Goal: Complete application form

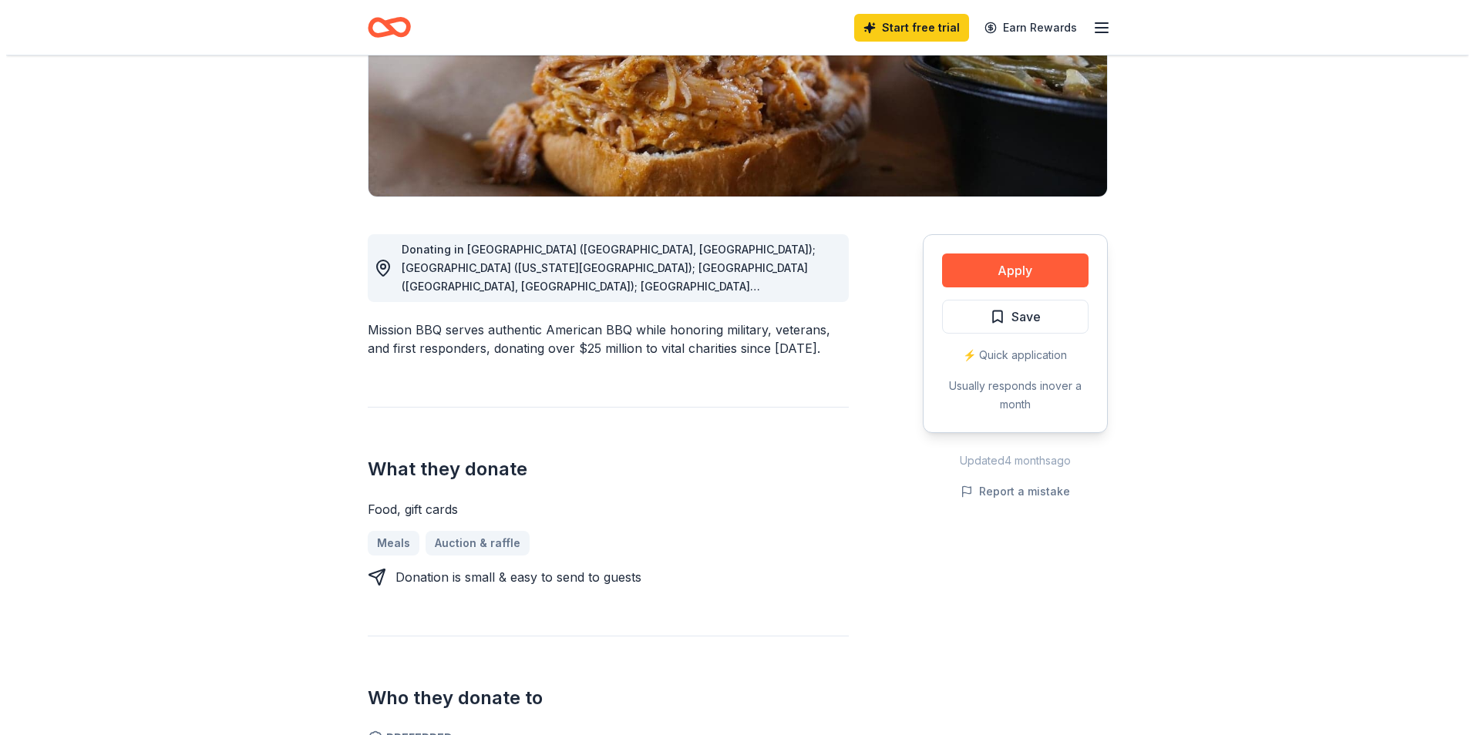
scroll to position [271, 0]
click at [998, 271] on button "Apply" at bounding box center [1009, 271] width 146 height 34
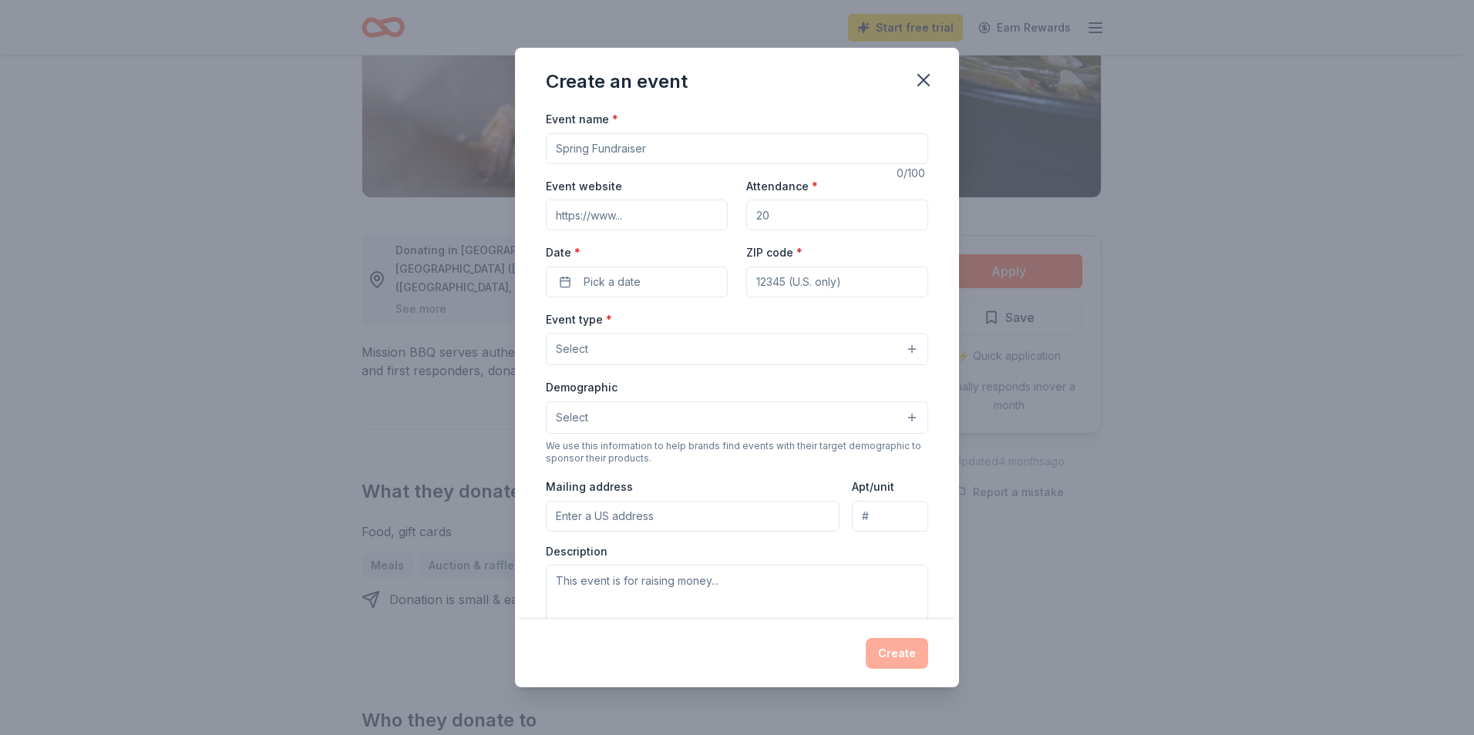
click at [773, 147] on input "Event name *" at bounding box center [737, 148] width 382 height 31
click at [834, 405] on button "Select" at bounding box center [737, 418] width 382 height 32
click at [673, 149] on div "Event name * 0 /100 Event website Attendance * Date * Pick a date ZIP code * Ev…" at bounding box center [737, 465] width 382 height 712
click at [673, 149] on input "Event name *" at bounding box center [737, 148] width 382 height 31
click at [618, 347] on button "Select" at bounding box center [737, 349] width 382 height 32
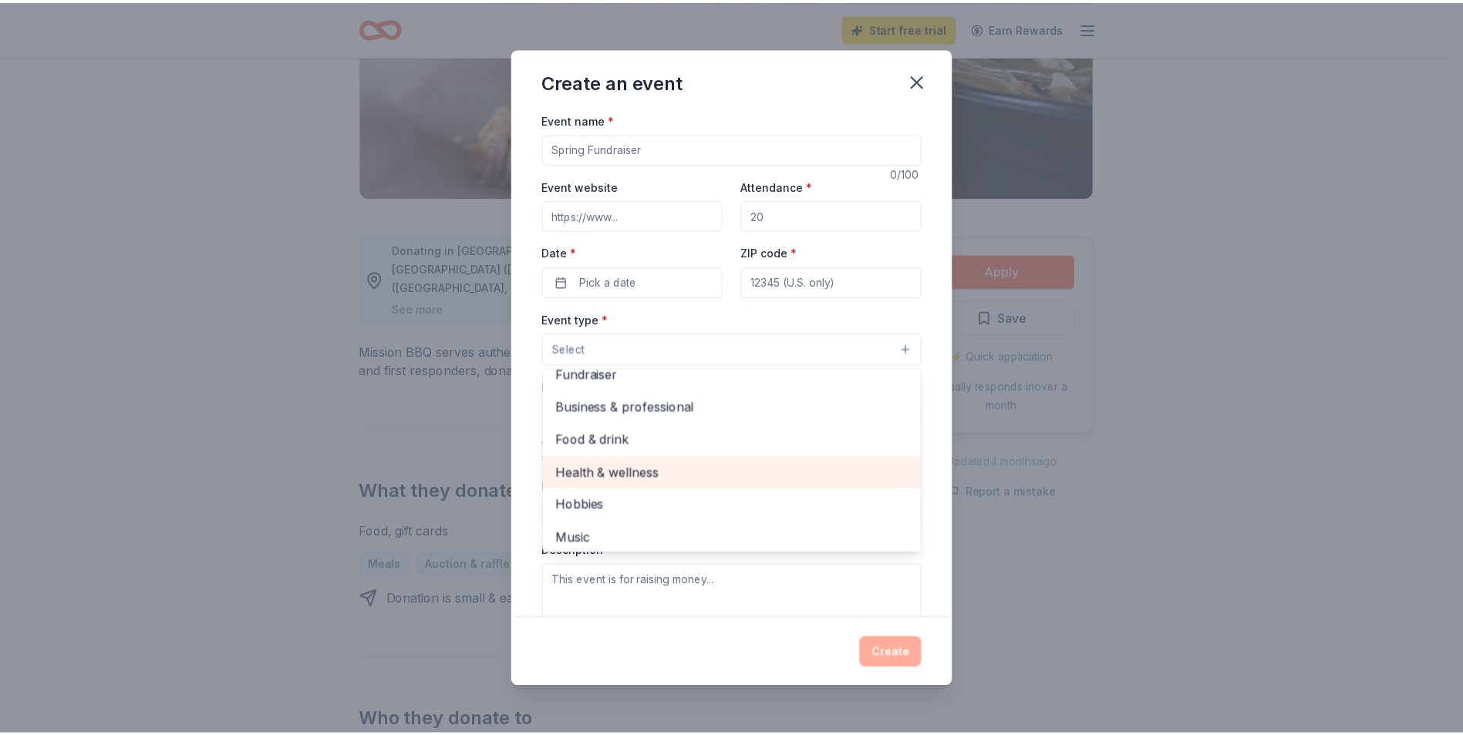
scroll to position [0, 0]
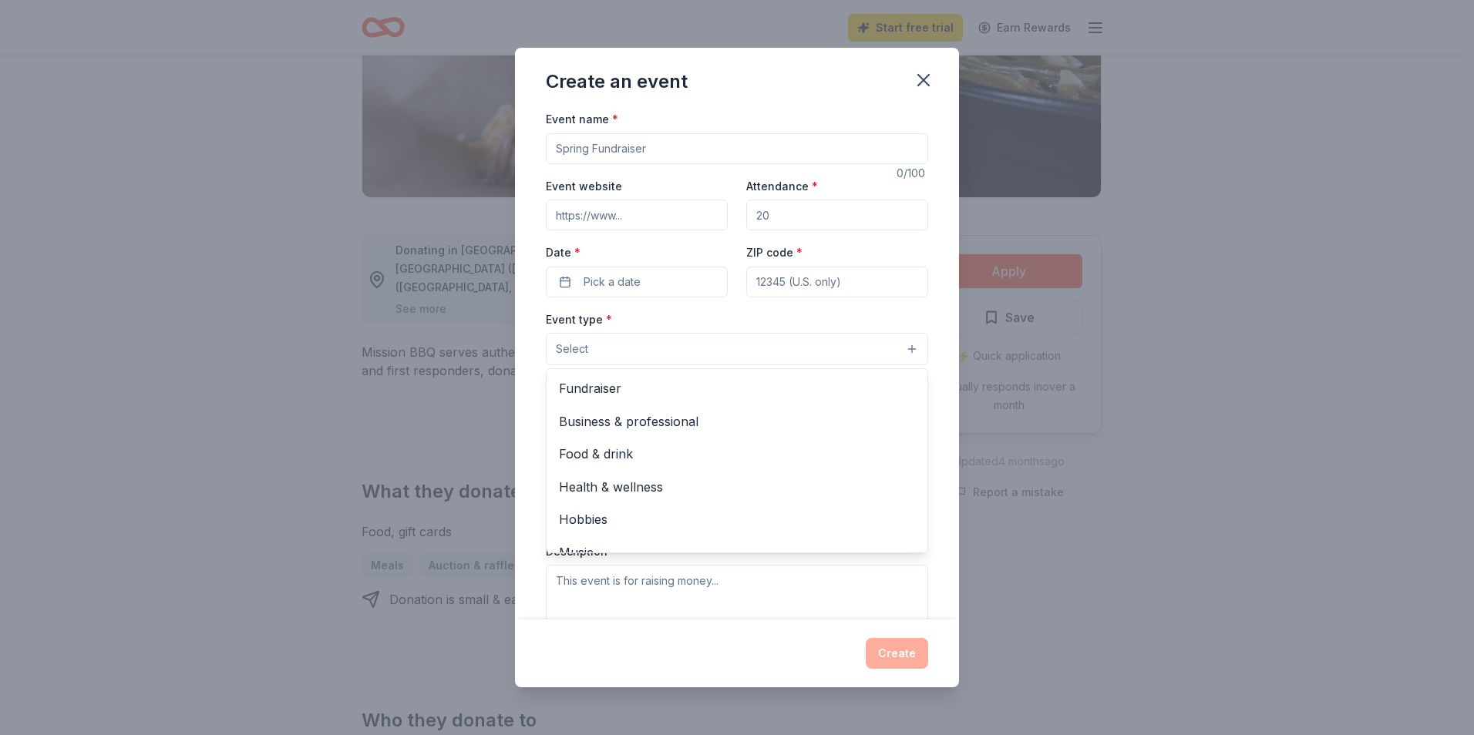
click at [691, 319] on div "Event type * Select Fundraiser Business & professional Food & drink Health & we…" at bounding box center [737, 338] width 382 height 56
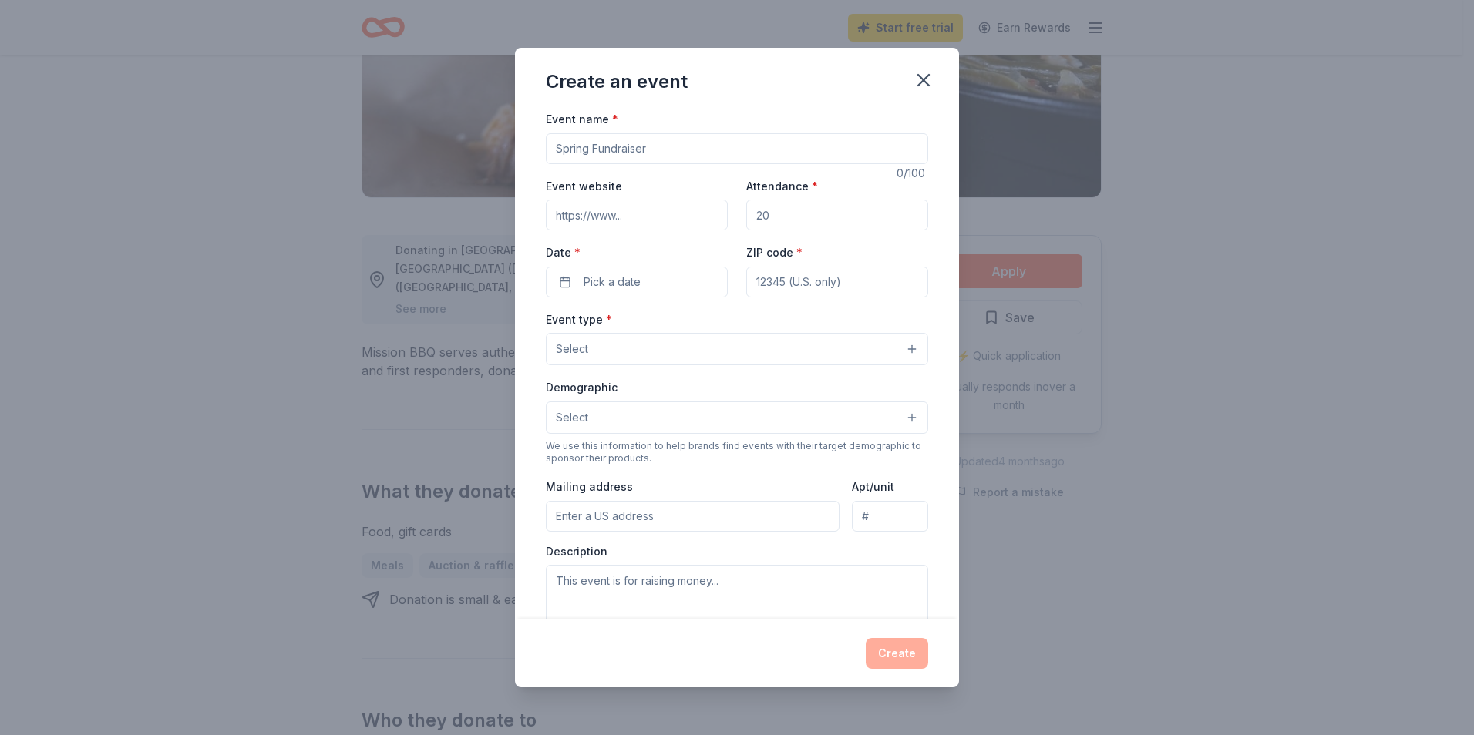
click at [645, 219] on input "Event website" at bounding box center [637, 215] width 182 height 31
click at [792, 213] on input "Attendance *" at bounding box center [837, 215] width 182 height 31
type input "10"
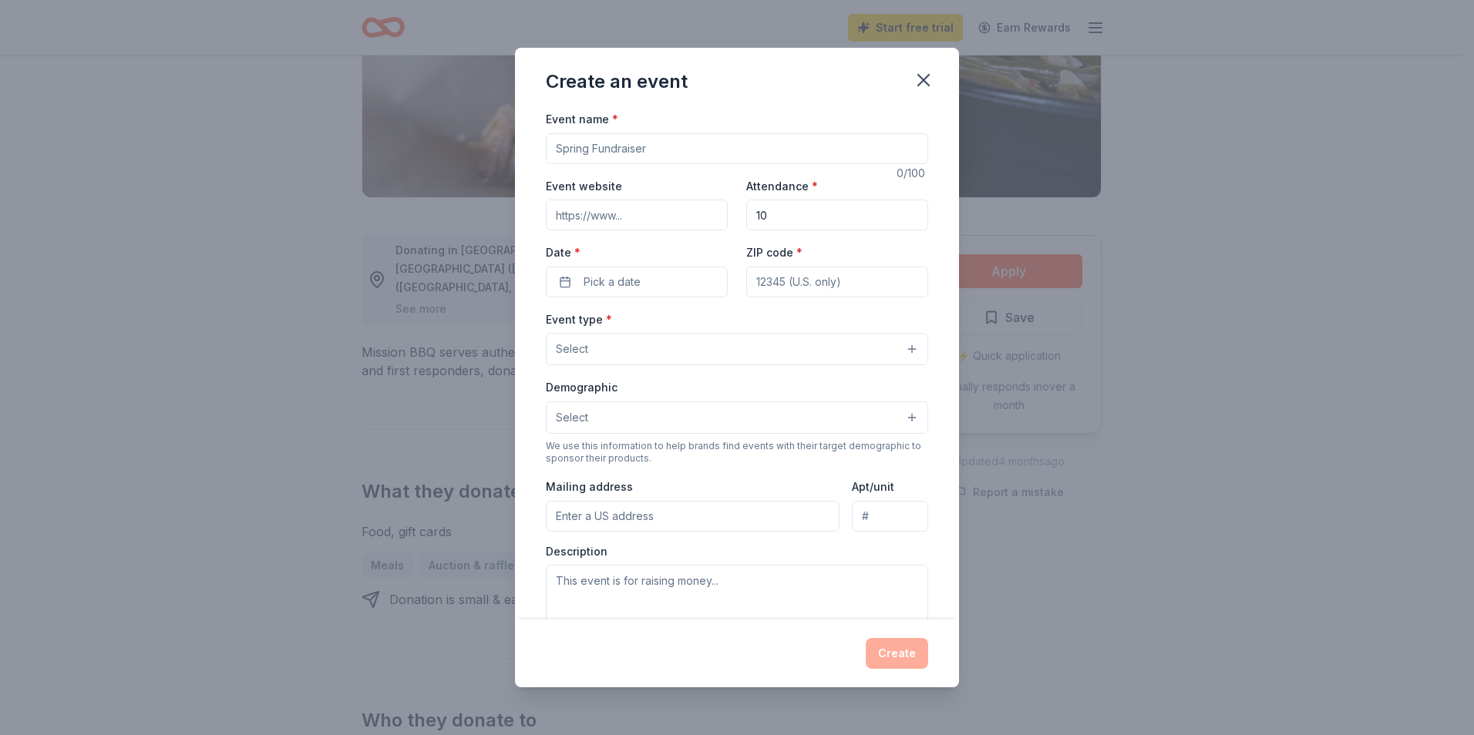
click at [693, 159] on input "Event name *" at bounding box center [737, 148] width 382 height 31
click at [916, 82] on icon "button" at bounding box center [924, 80] width 22 height 22
click at [911, 87] on button "button" at bounding box center [924, 80] width 34 height 34
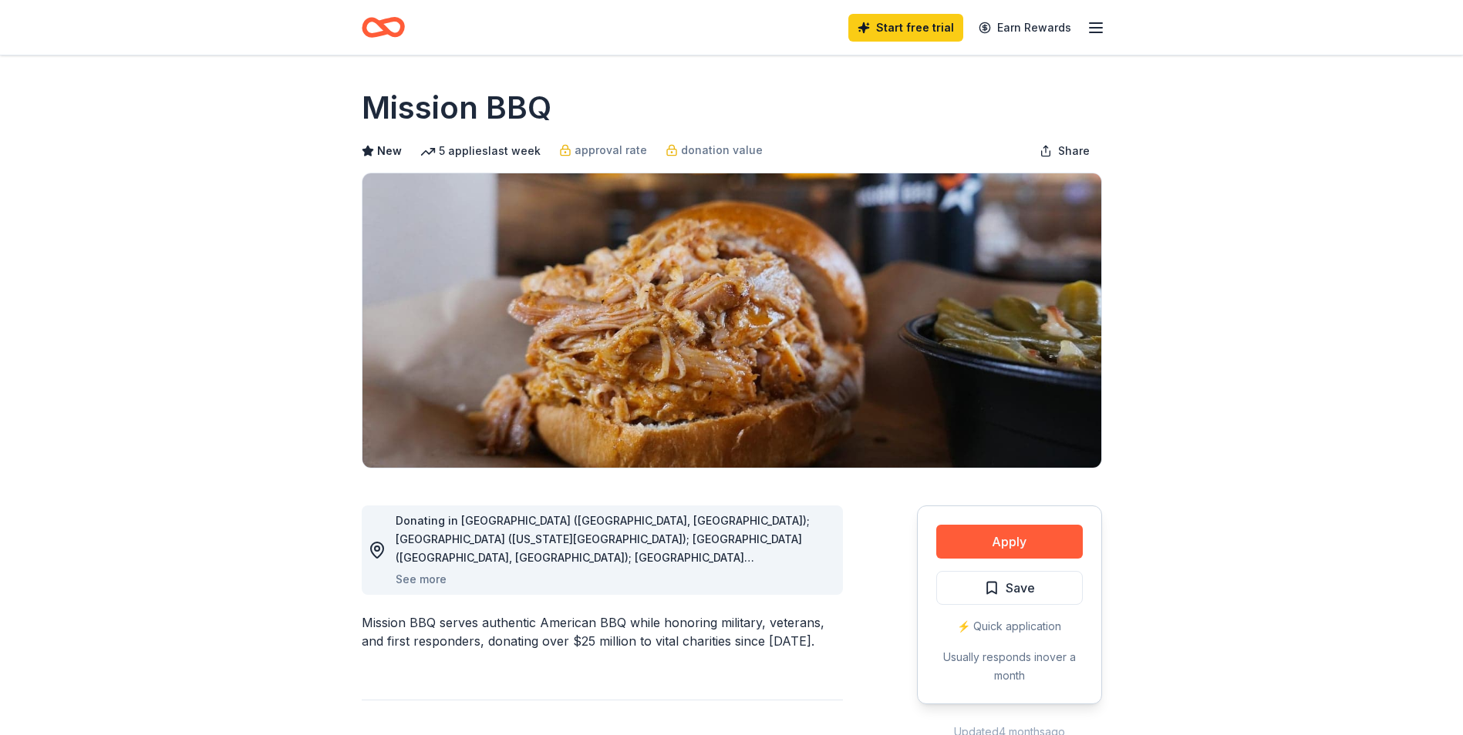
drag, startPoint x: 354, startPoint y: 113, endPoint x: 530, endPoint y: 343, distance: 290.4
click at [429, 577] on button "See more" at bounding box center [421, 580] width 51 height 19
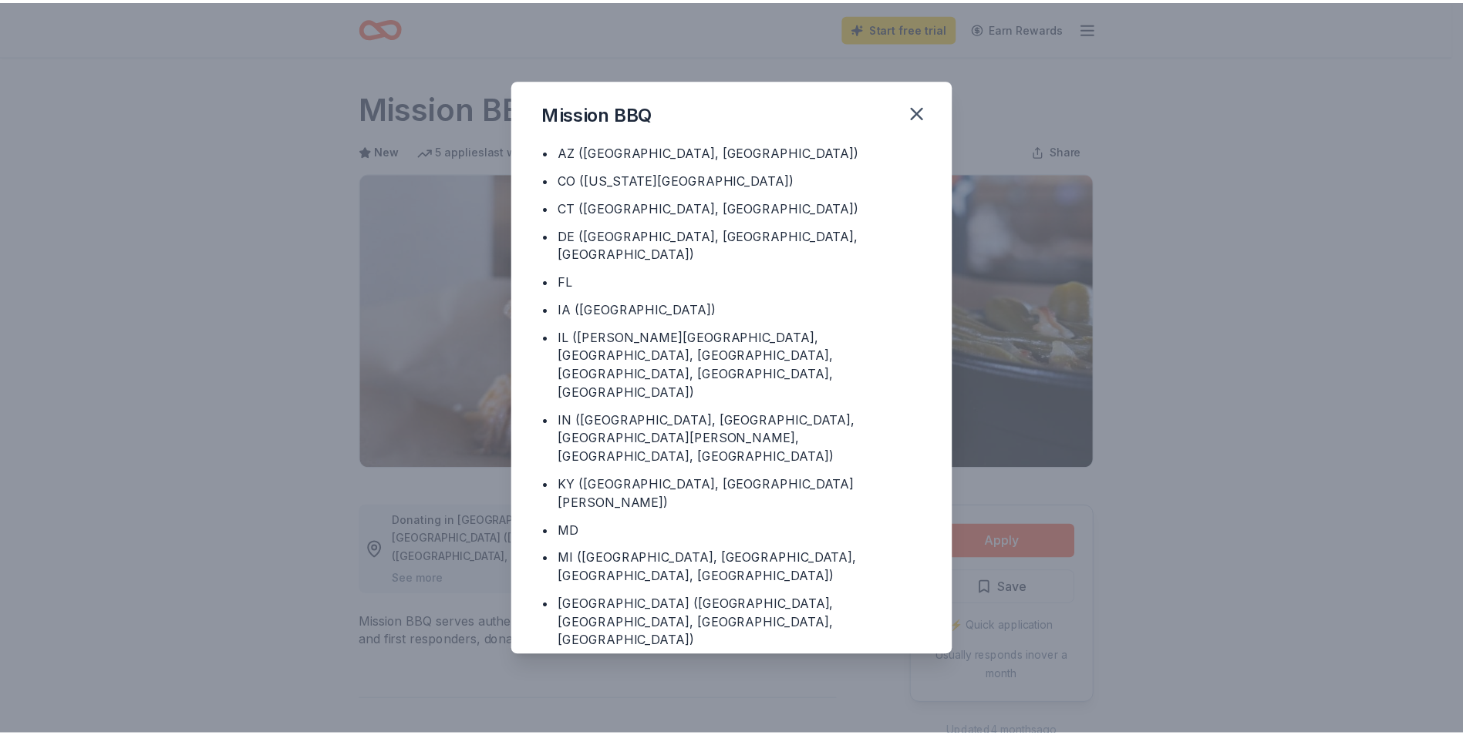
scroll to position [24, 0]
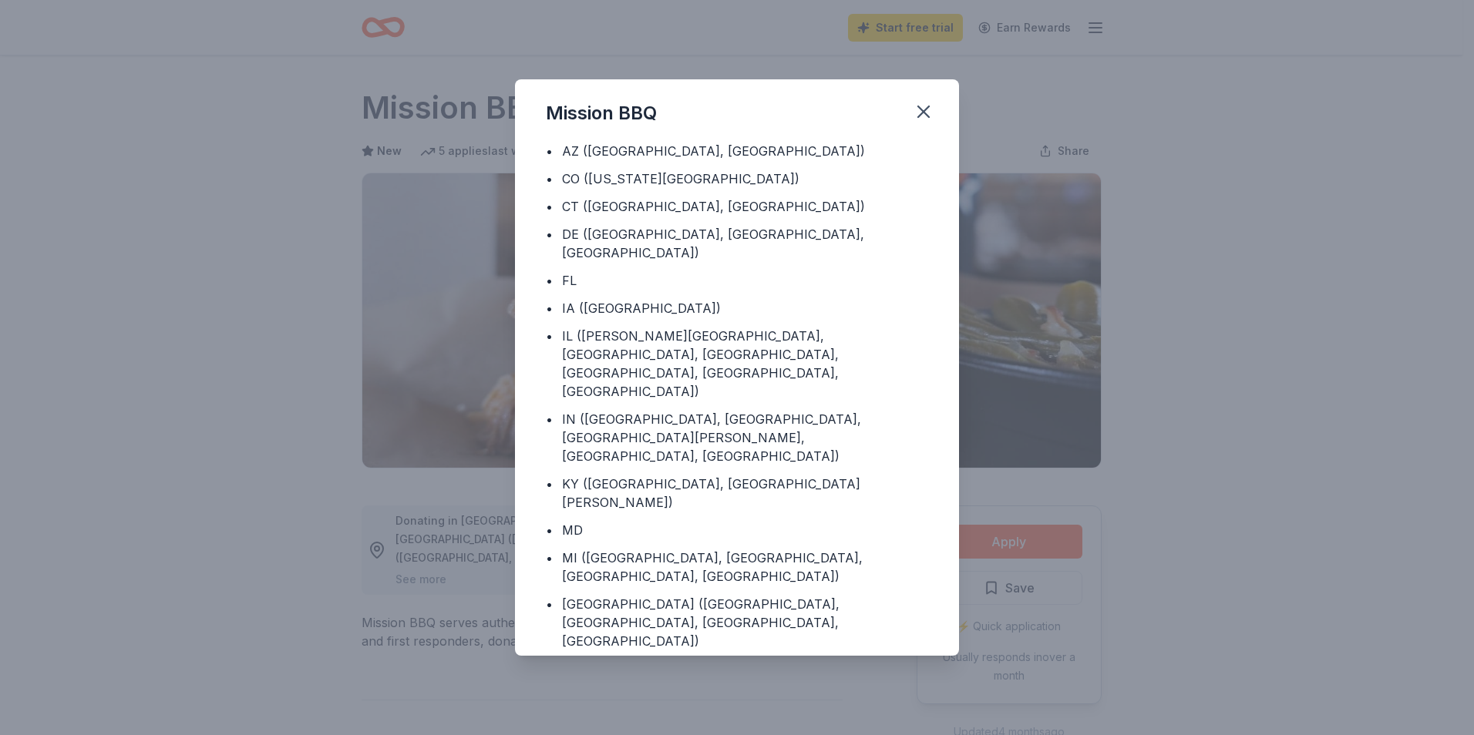
click at [180, 445] on div "Mission BBQ Donating in • AZ ([GEOGRAPHIC_DATA], [GEOGRAPHIC_DATA]) • [GEOGRAPH…" at bounding box center [737, 367] width 1474 height 735
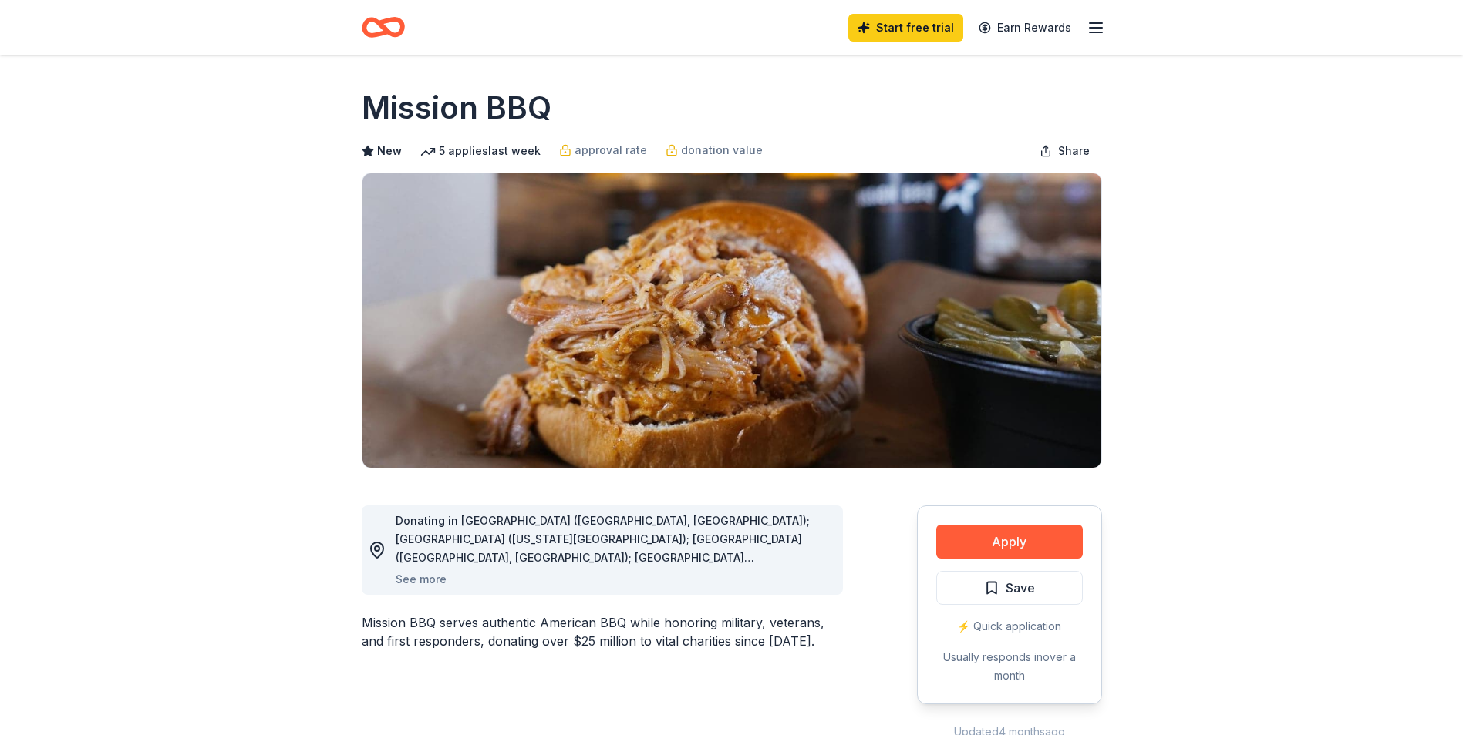
drag, startPoint x: 362, startPoint y: 105, endPoint x: 447, endPoint y: 160, distance: 100.9
click at [447, 160] on div "Mission BBQ New 5 applies last week approval rate donation value Share" at bounding box center [732, 277] width 740 height 382
click at [365, 100] on h1 "Mission BBQ" at bounding box center [457, 107] width 190 height 43
drag, startPoint x: 365, startPoint y: 100, endPoint x: 440, endPoint y: 153, distance: 91.3
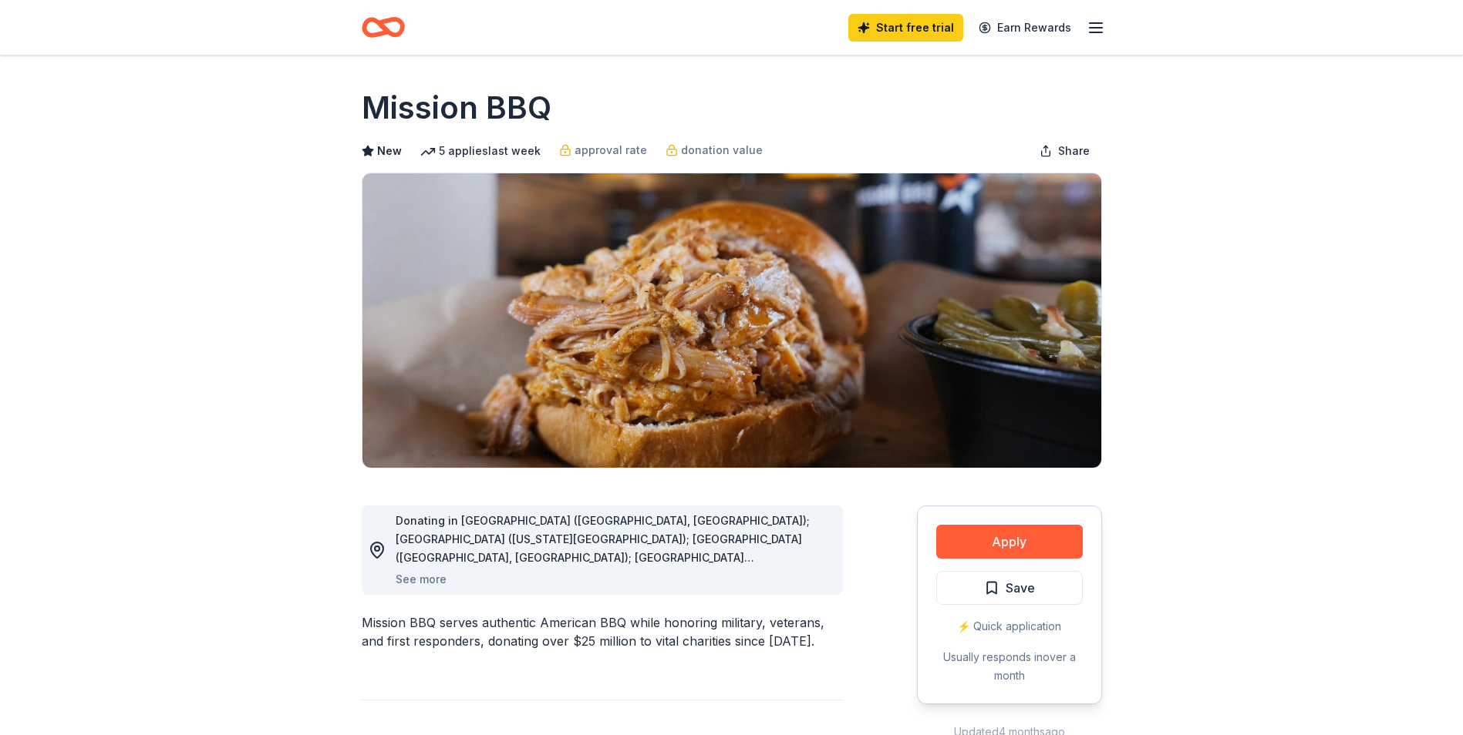
click at [440, 153] on div "Mission BBQ New 5 applies last week approval rate donation value Share" at bounding box center [732, 277] width 740 height 382
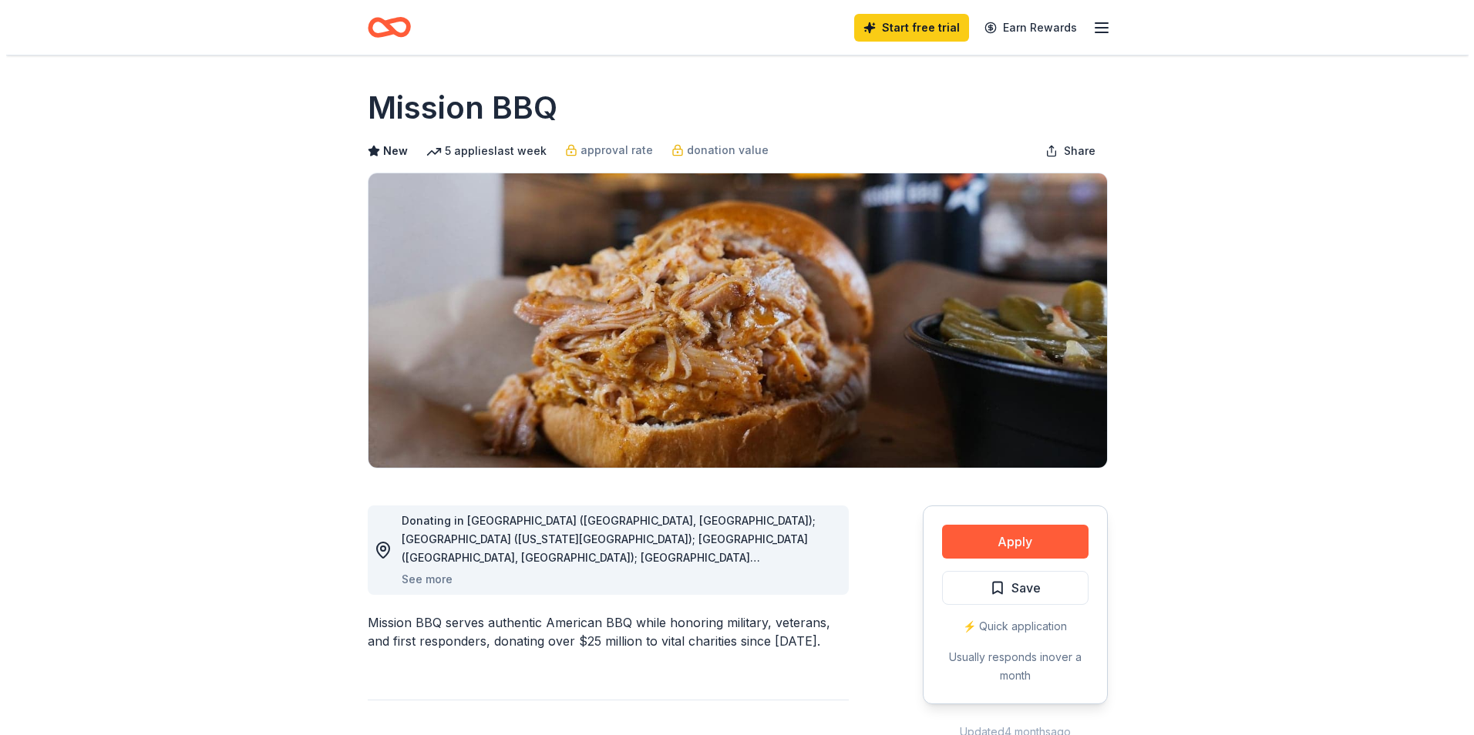
scroll to position [399, 0]
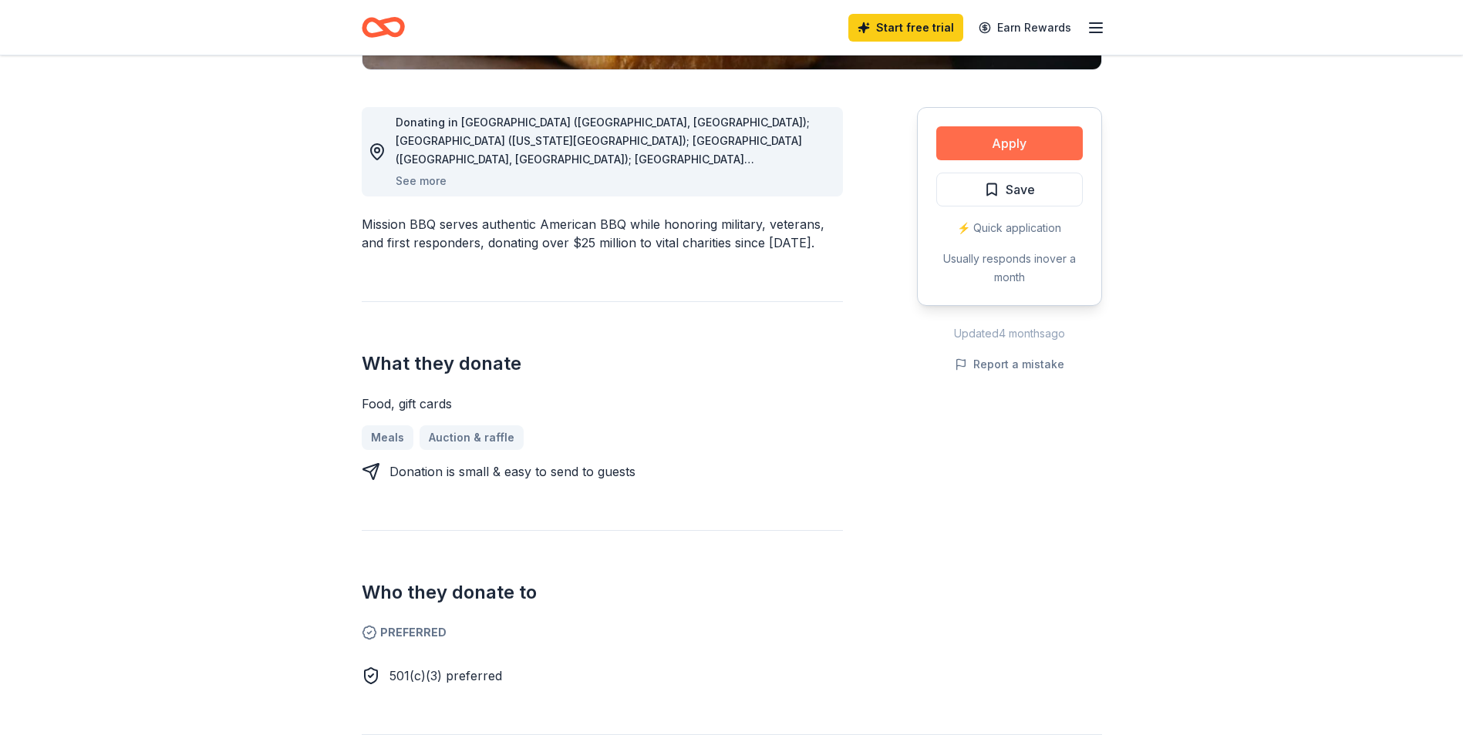
click at [1004, 145] on button "Apply" at bounding box center [1009, 143] width 146 height 34
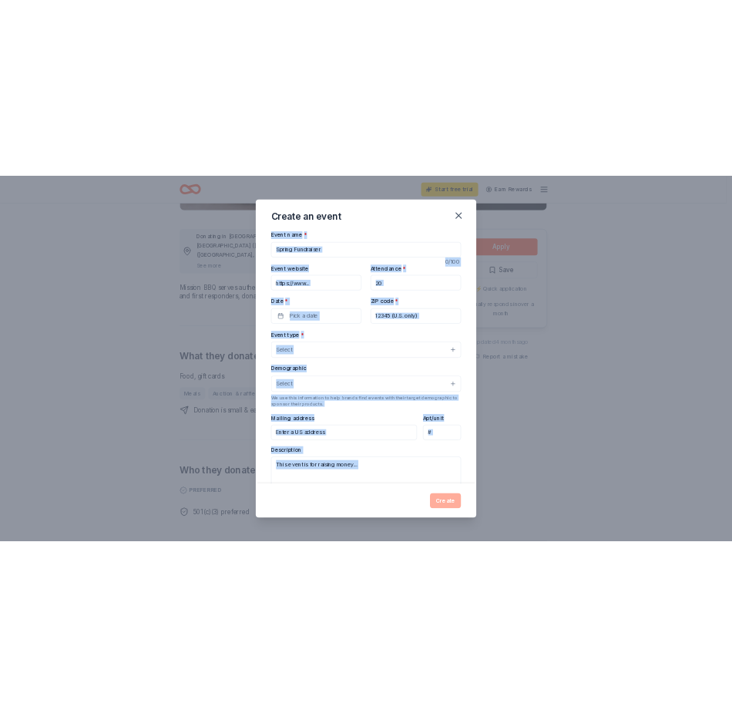
scroll to position [227, 0]
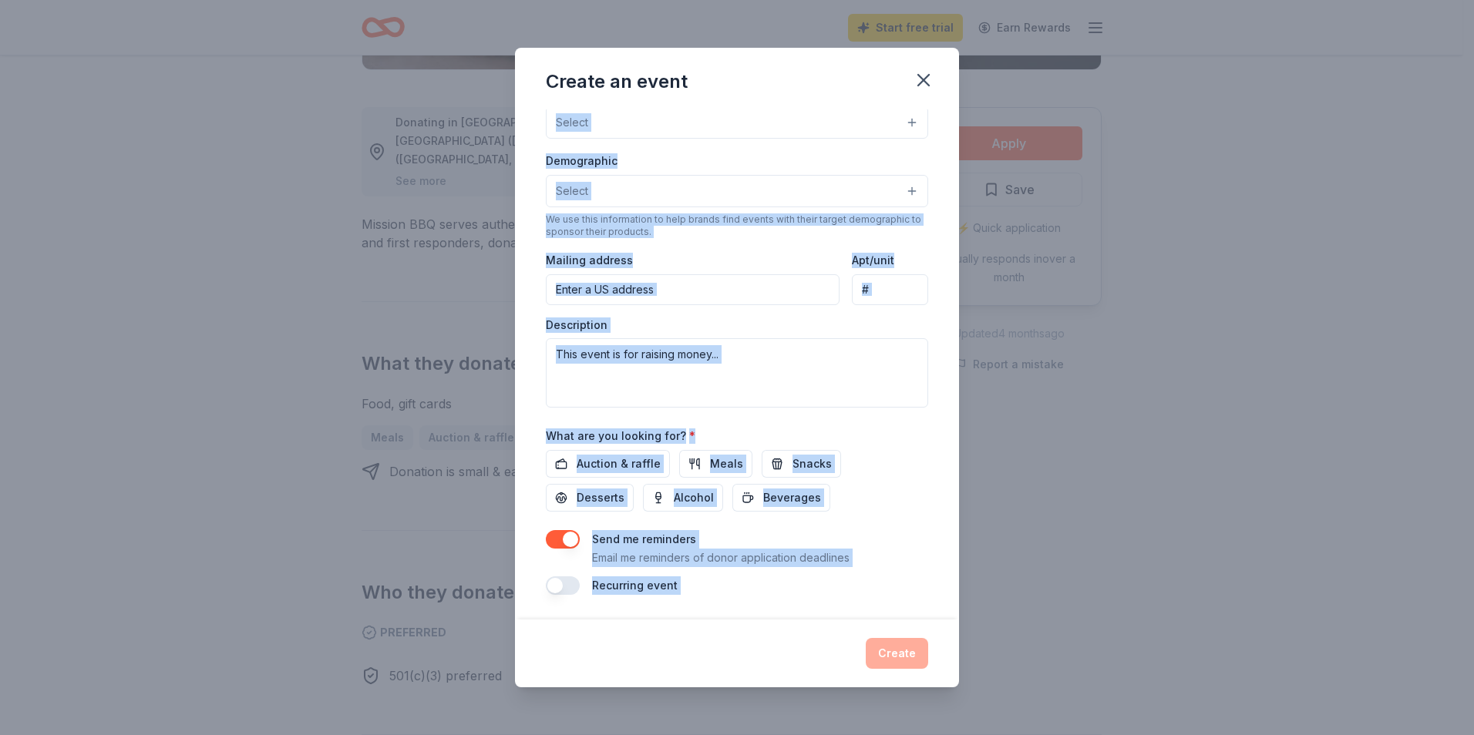
drag, startPoint x: 544, startPoint y: 119, endPoint x: 702, endPoint y: 716, distance: 617.3
click at [702, 716] on div "Create an event Event name * 0 /100 Event website Attendance * Date * Pick a da…" at bounding box center [737, 367] width 1474 height 735
copy div "Event name * 0 /100 Event website Attendance * Date * Pick a date ZIP code * Ev…"
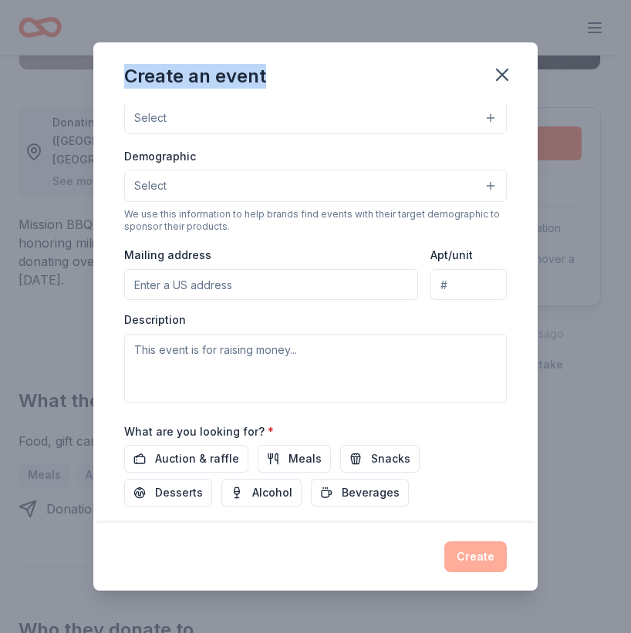
drag, startPoint x: 357, startPoint y: 60, endPoint x: -24, endPoint y: 99, distance: 382.9
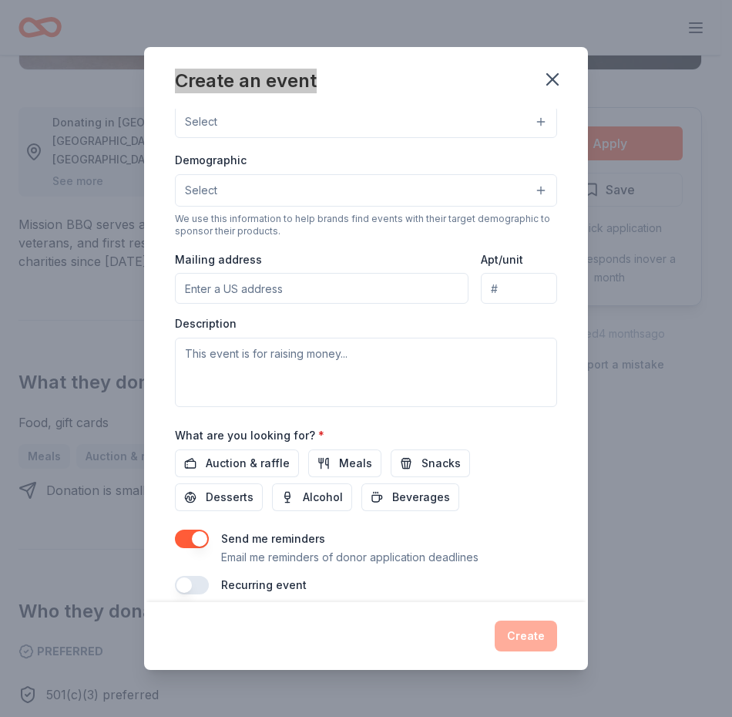
scroll to position [0, 0]
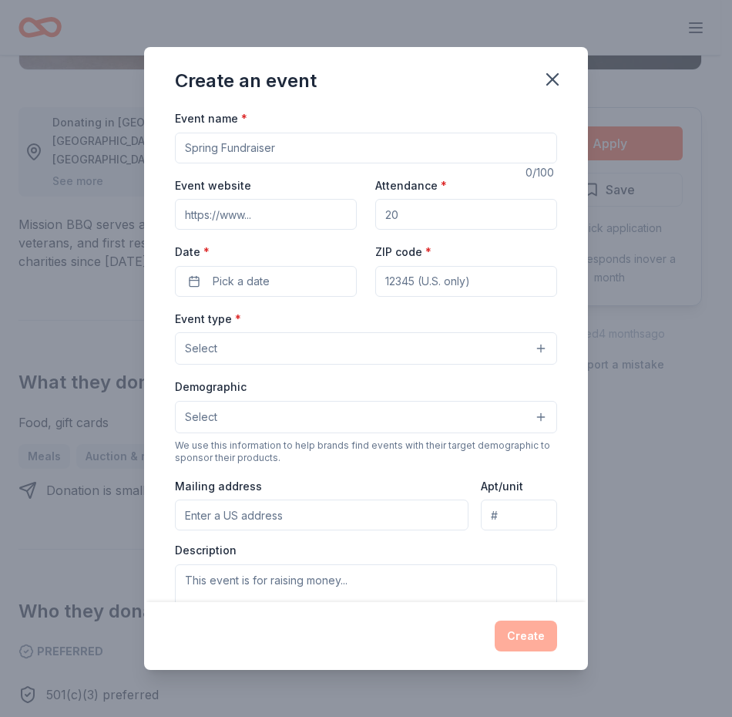
click at [281, 150] on input "Event name *" at bounding box center [366, 148] width 382 height 31
paste input "Love, Balance, and Bloom Christmas Celebration for [PERSON_NAME] Youth"
type input "Love, Balance, and Bloom Christmas Celebration for [PERSON_NAME] Youth"
click at [245, 222] on input "Event website" at bounding box center [266, 214] width 182 height 31
paste input "[URL][DOMAIN_NAME]"
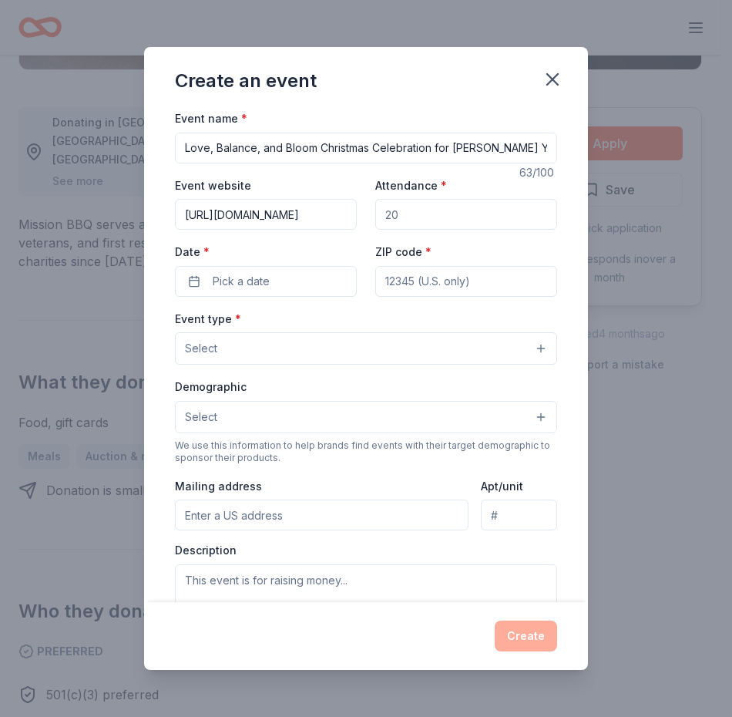
scroll to position [0, 41]
type input "[URL][DOMAIN_NAME]"
click at [223, 284] on span "Pick a date" at bounding box center [241, 281] width 57 height 19
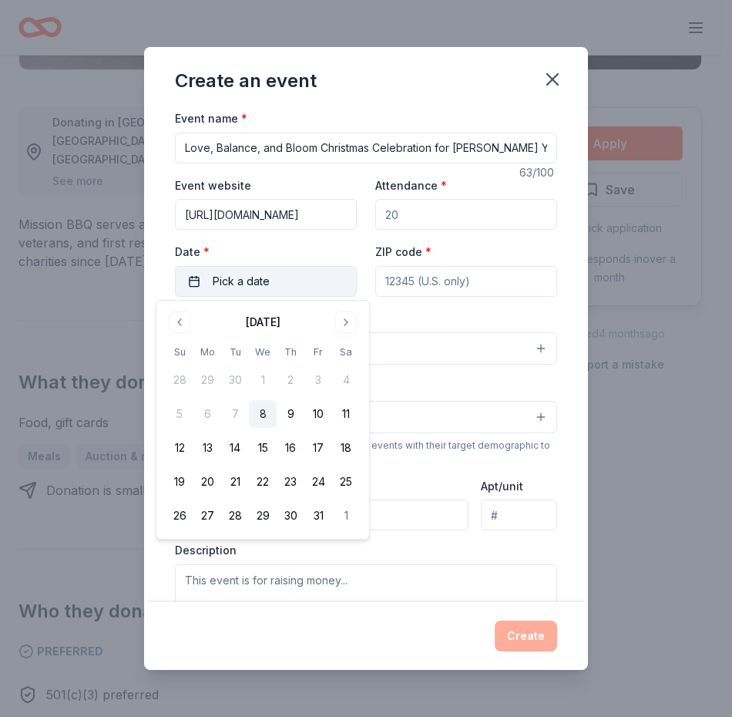
drag, startPoint x: 223, startPoint y: 284, endPoint x: 233, endPoint y: 277, distance: 12.6
click at [233, 277] on span "Pick a date" at bounding box center [241, 281] width 57 height 19
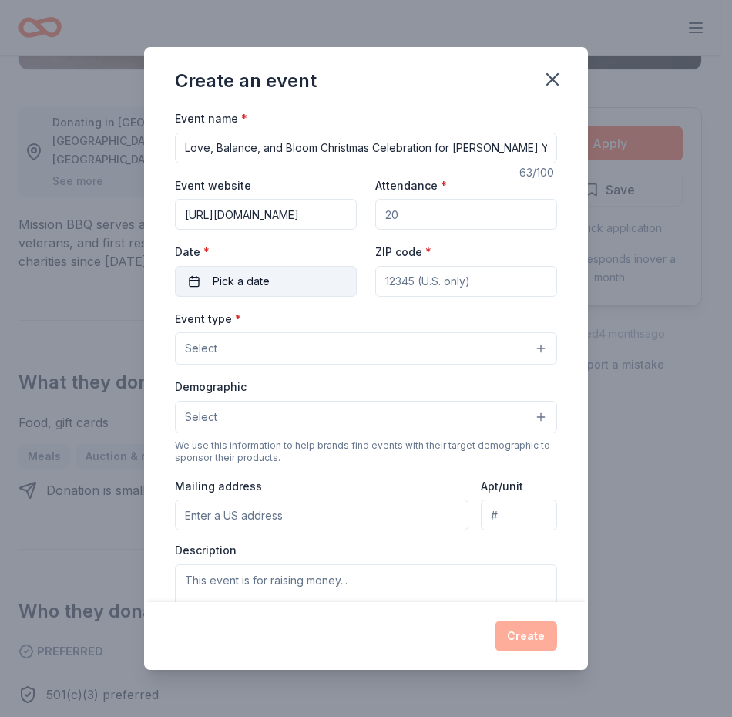
drag, startPoint x: 233, startPoint y: 277, endPoint x: 201, endPoint y: 289, distance: 33.9
click at [201, 289] on button "Pick a date" at bounding box center [266, 281] width 182 height 31
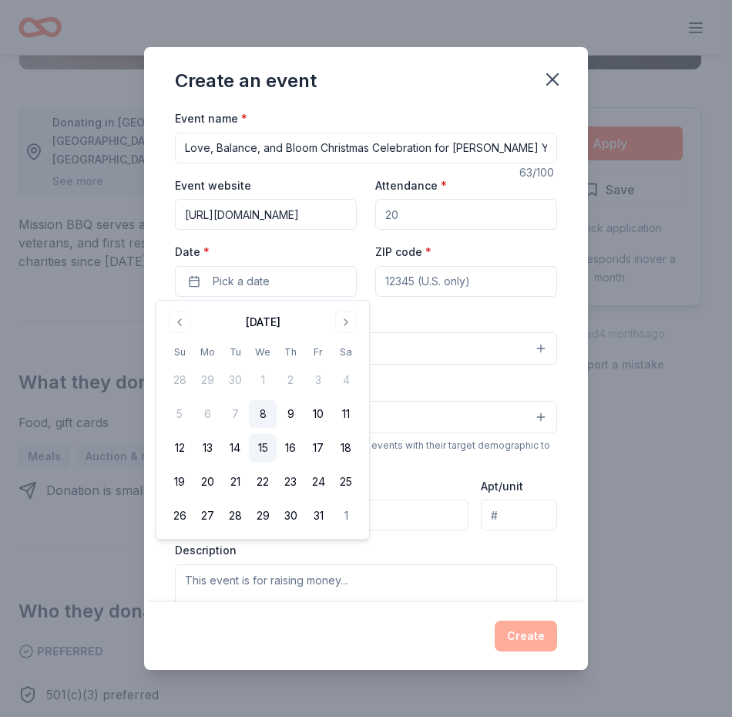
click at [269, 444] on button "15" at bounding box center [263, 448] width 28 height 28
click at [439, 298] on div "Event name * Love, Balance, and Bloom Christmas Celebration for [PERSON_NAME] Y…" at bounding box center [366, 465] width 382 height 712
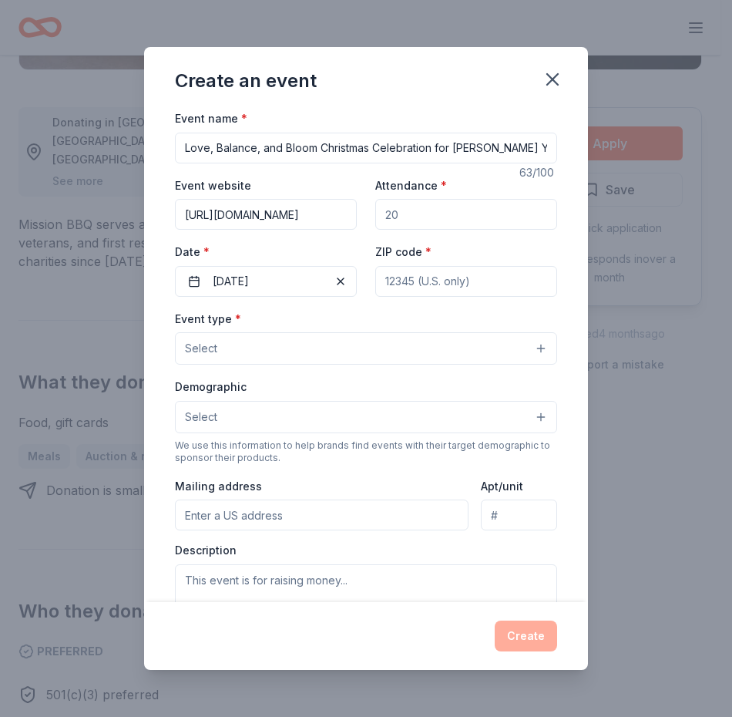
click at [440, 271] on input "ZIP code *" at bounding box center [466, 281] width 182 height 31
type input "21113"
click at [476, 251] on div "ZIP code * 21113" at bounding box center [466, 269] width 182 height 55
click at [448, 370] on div "Event type * Select Demographic Select We use this information to help brands f…" at bounding box center [366, 471] width 382 height 325
click at [306, 359] on button "Select" at bounding box center [366, 348] width 382 height 32
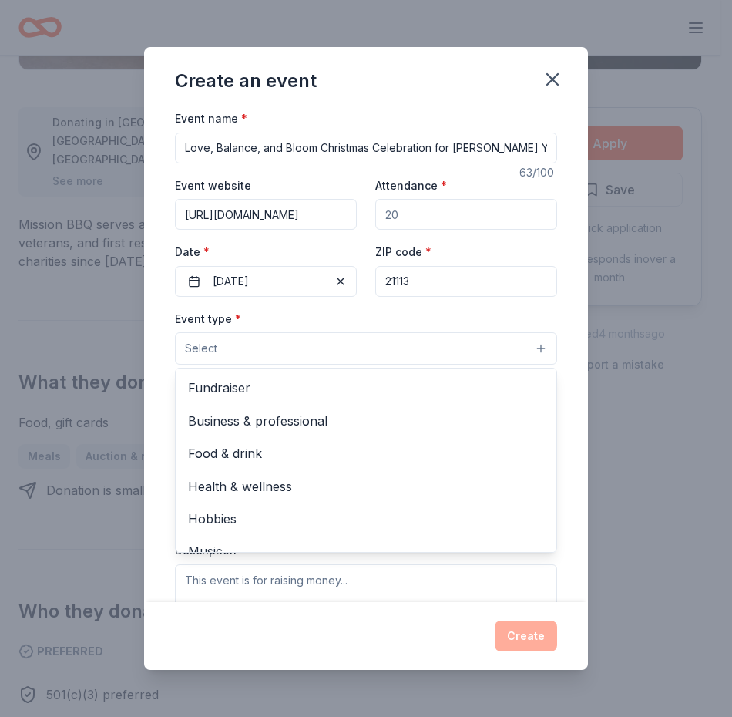
click at [242, 351] on button "Select" at bounding box center [366, 348] width 382 height 32
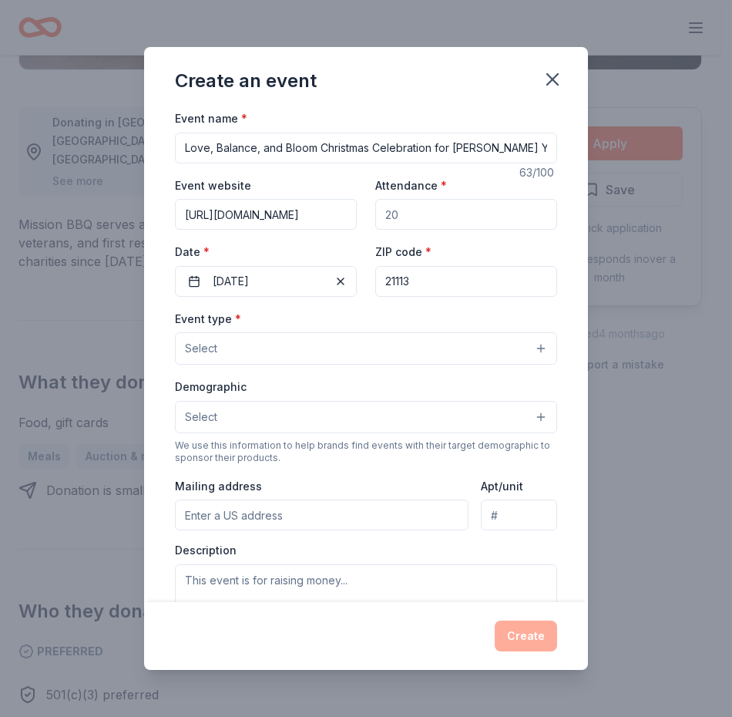
drag, startPoint x: 242, startPoint y: 351, endPoint x: 271, endPoint y: 333, distance: 34.2
click at [271, 333] on button "Select" at bounding box center [366, 348] width 382 height 32
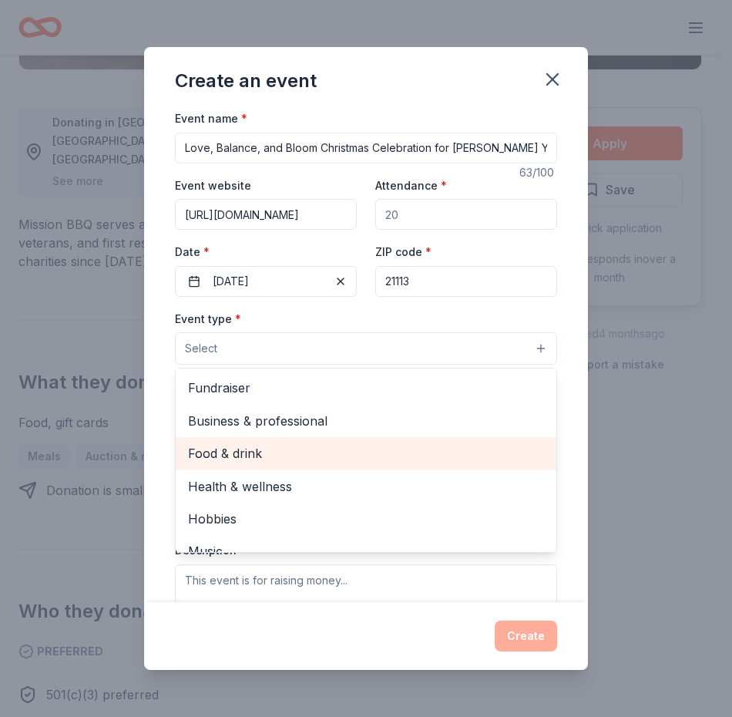
click at [314, 451] on span "Food & drink" at bounding box center [366, 453] width 356 height 20
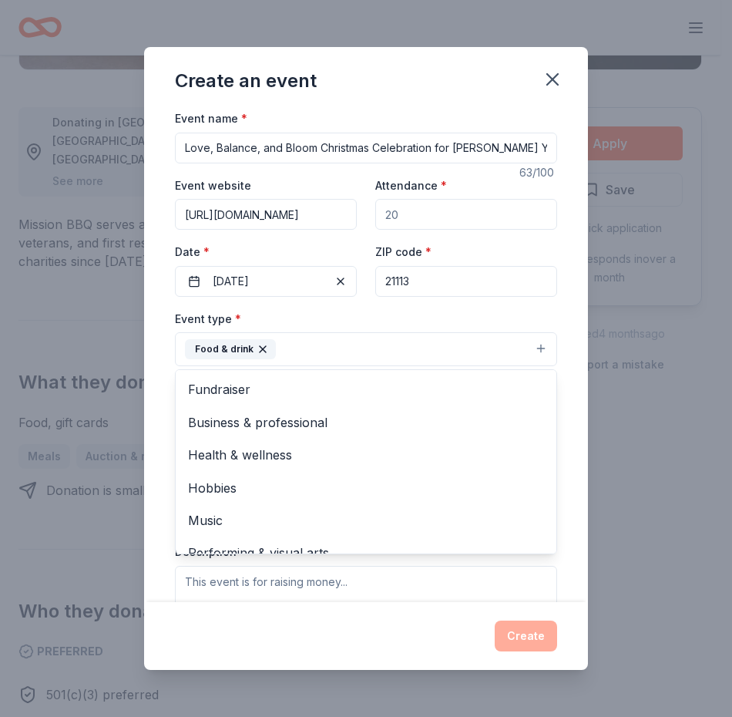
click at [377, 318] on div "Event type * Food & drink Fundraiser Business & professional Health & wellness …" at bounding box center [366, 338] width 382 height 58
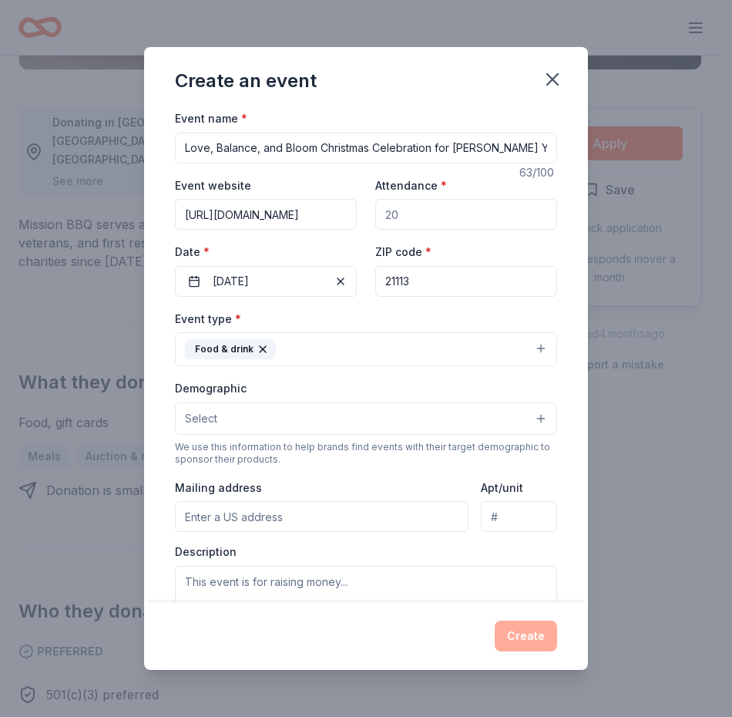
click at [476, 411] on button "Select" at bounding box center [366, 418] width 382 height 32
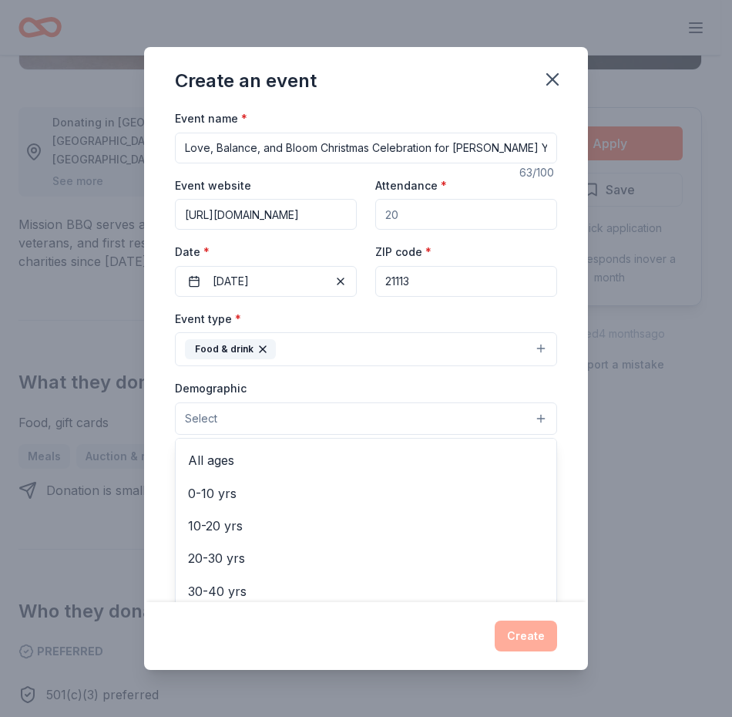
scroll to position [103, 0]
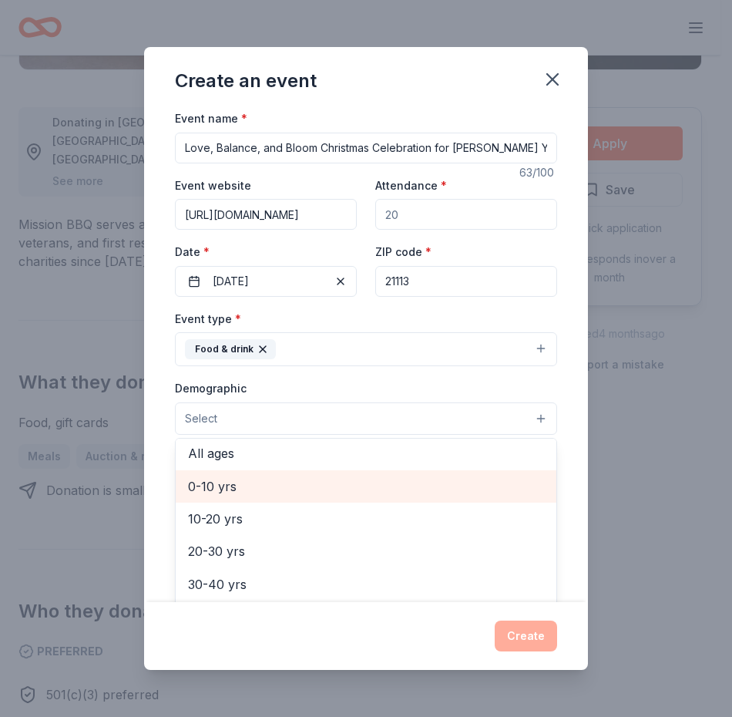
click at [383, 490] on span "0-10 yrs" at bounding box center [366, 486] width 356 height 20
click at [382, 490] on span "10-20 yrs" at bounding box center [366, 488] width 356 height 20
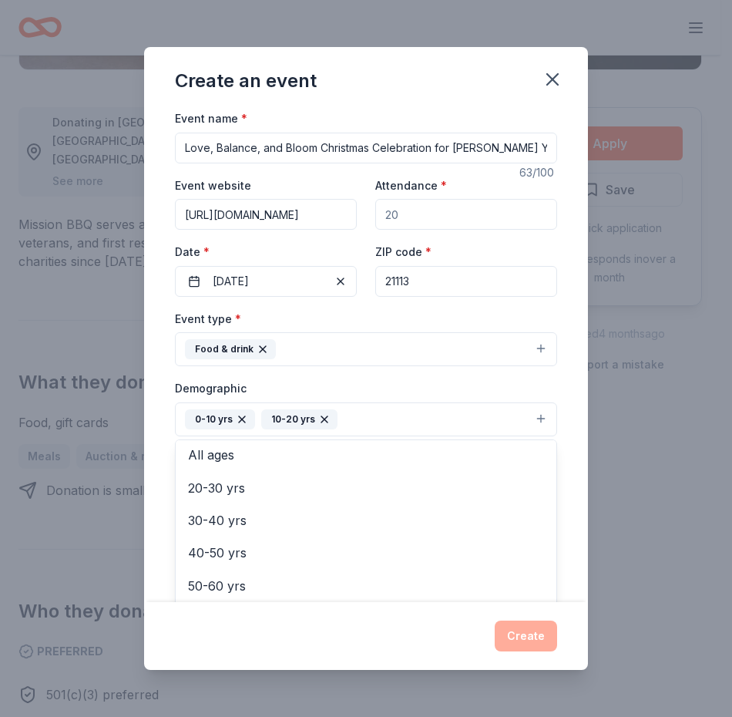
click at [530, 639] on div "Create an event Event name * Love, Balance, and Bloom Christmas Celebration for…" at bounding box center [366, 358] width 444 height 623
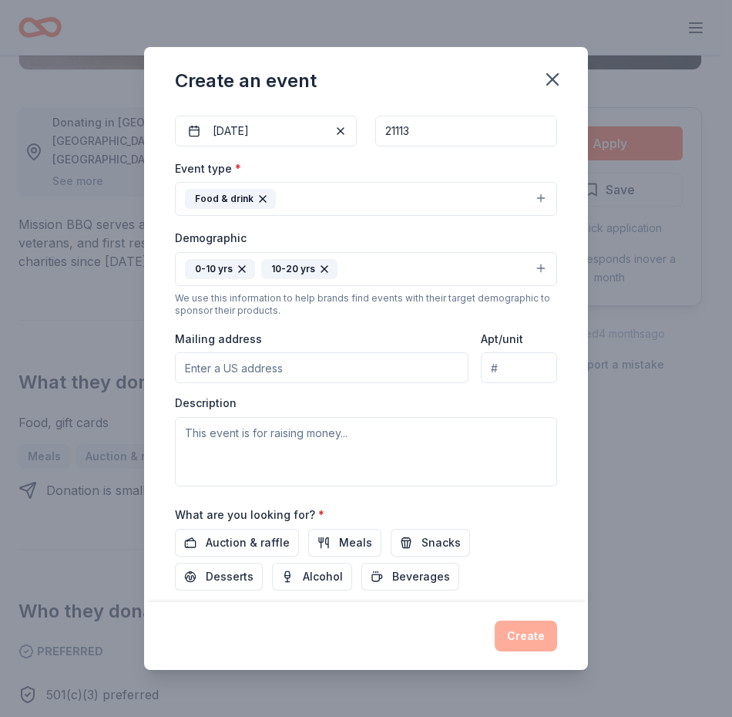
scroll to position [152, 0]
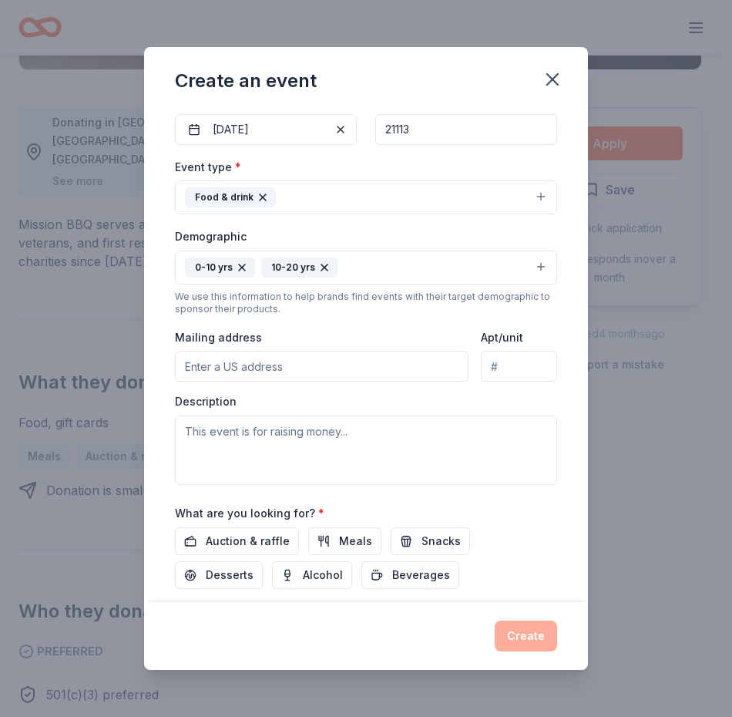
click at [255, 358] on input "Mailing address" at bounding box center [322, 366] width 294 height 31
type input "[STREET_ADDRESS]"
click at [722, 443] on div "Create an event Event name * Love, Balance, and Bloom Christmas Celebration for…" at bounding box center [366, 358] width 732 height 717
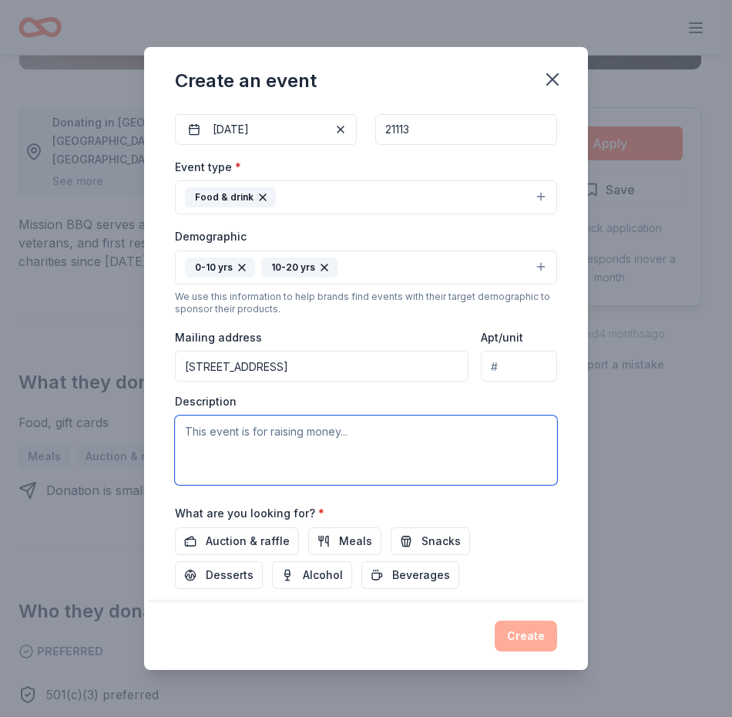
click at [328, 424] on textarea at bounding box center [366, 450] width 382 height 69
paste textarea "This holiday event, hosted by Love, Balance, and [PERSON_NAME], is focused on b…"
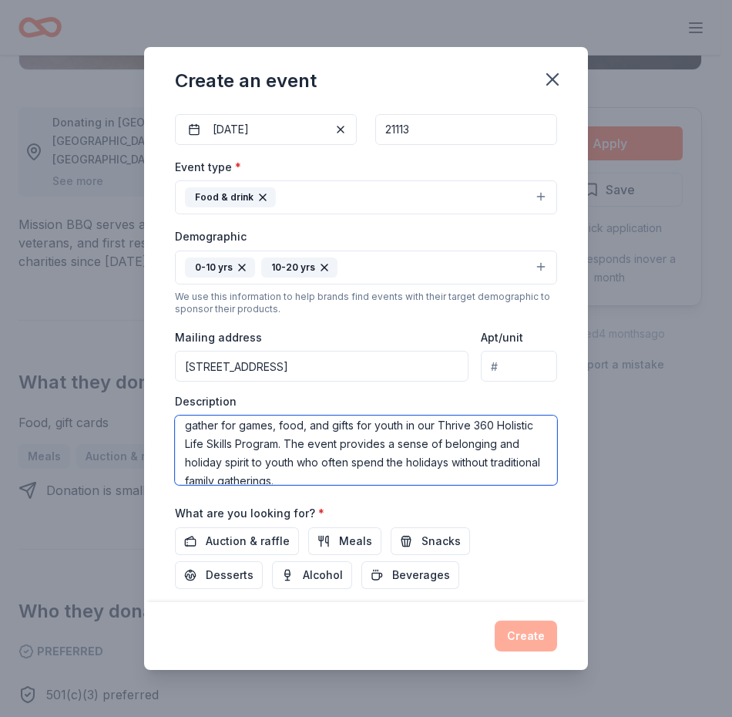
scroll to position [74, 0]
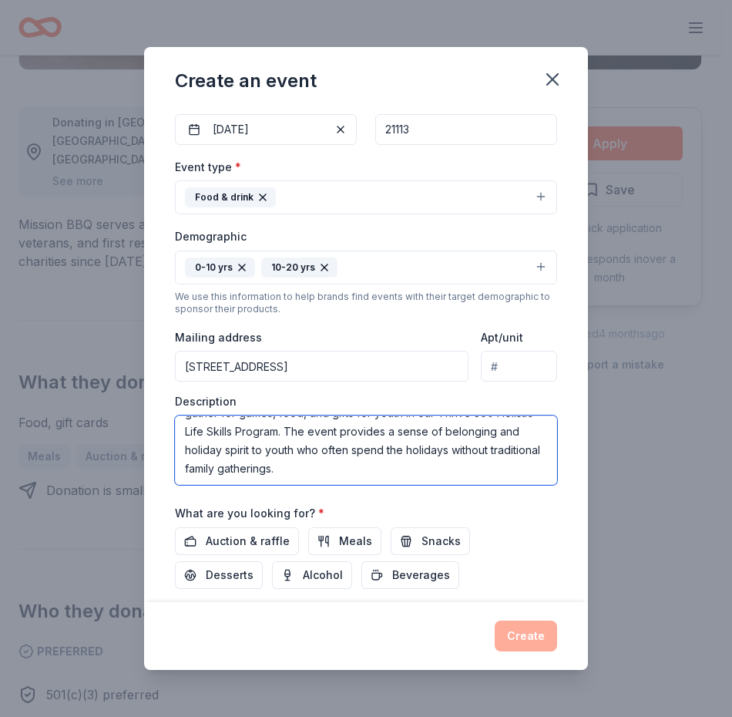
type textarea "This holiday event, hosted by Love, Balance, and [PERSON_NAME], is focused on b…"
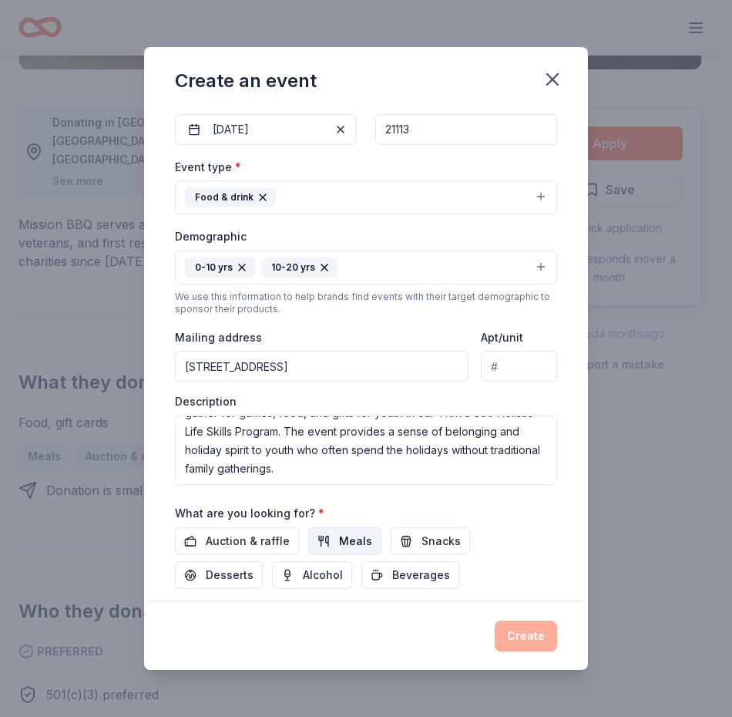
click at [339, 539] on span "Meals" at bounding box center [355, 541] width 33 height 19
click at [392, 578] on span "Beverages" at bounding box center [421, 575] width 58 height 19
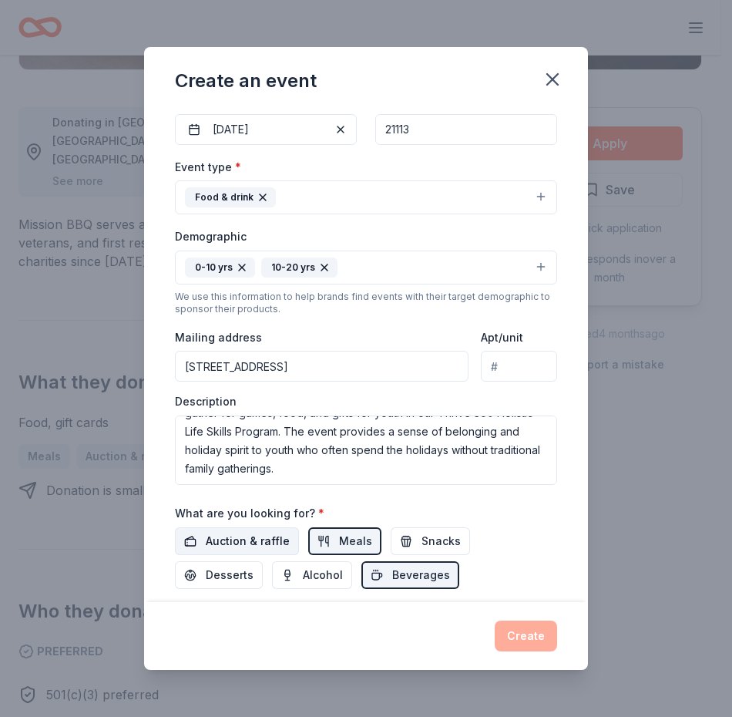
click at [243, 544] on span "Auction & raffle" at bounding box center [248, 541] width 84 height 19
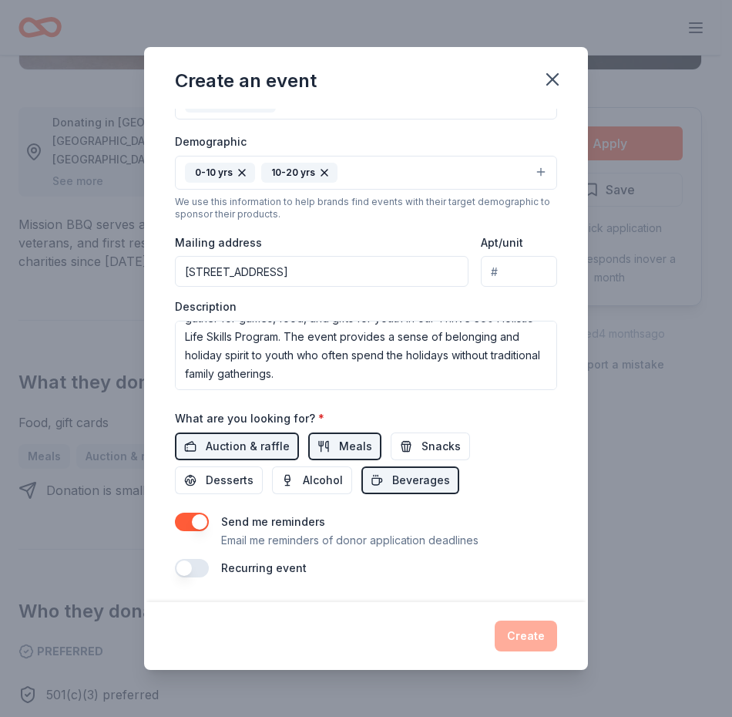
click at [275, 571] on label "Recurring event" at bounding box center [264, 567] width 86 height 13
click at [185, 567] on button "button" at bounding box center [192, 568] width 34 height 19
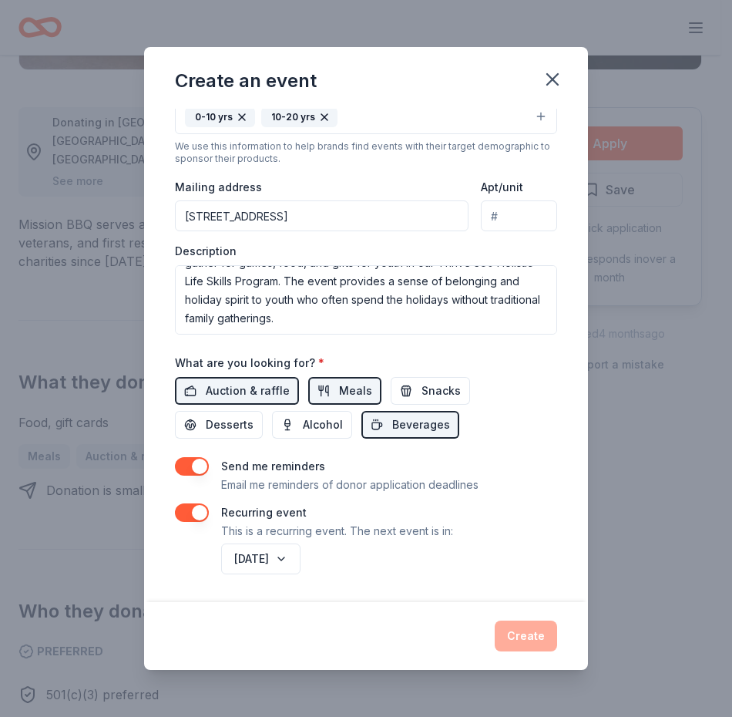
drag, startPoint x: 701, startPoint y: 555, endPoint x: 365, endPoint y: 569, distance: 336.4
click at [365, 569] on div "Create an event Event name * Love, Balance, and Bloom Christmas Celebration for…" at bounding box center [366, 358] width 732 height 717
click at [301, 560] on button "[DATE]" at bounding box center [260, 559] width 79 height 31
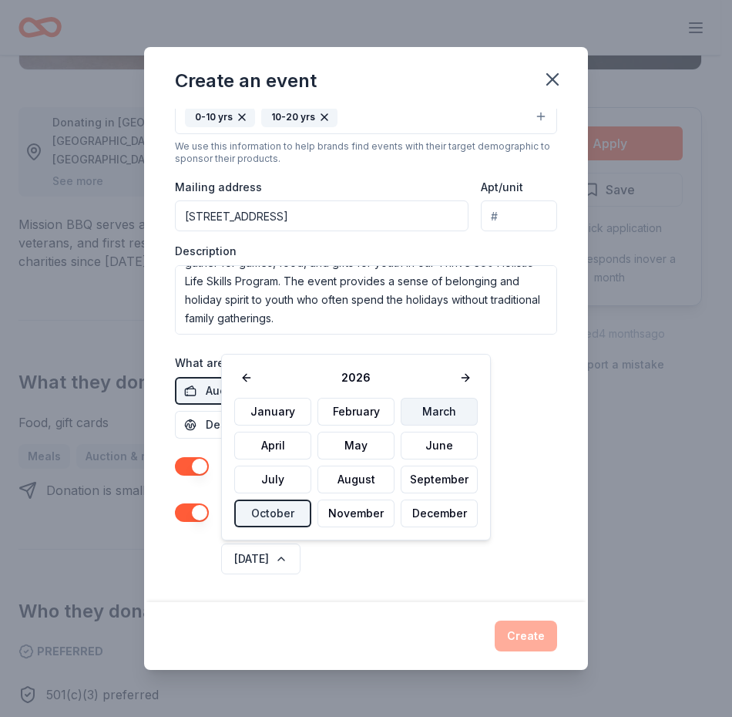
click at [415, 409] on button "March" at bounding box center [439, 412] width 77 height 28
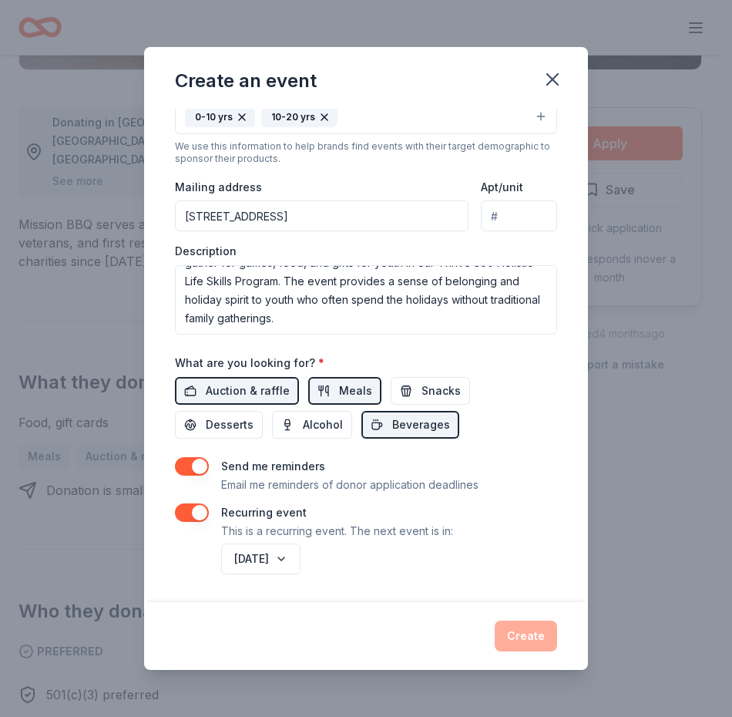
click at [384, 554] on div "[DATE]" at bounding box center [387, 558] width 339 height 37
click at [510, 623] on div "Create" at bounding box center [366, 636] width 382 height 31
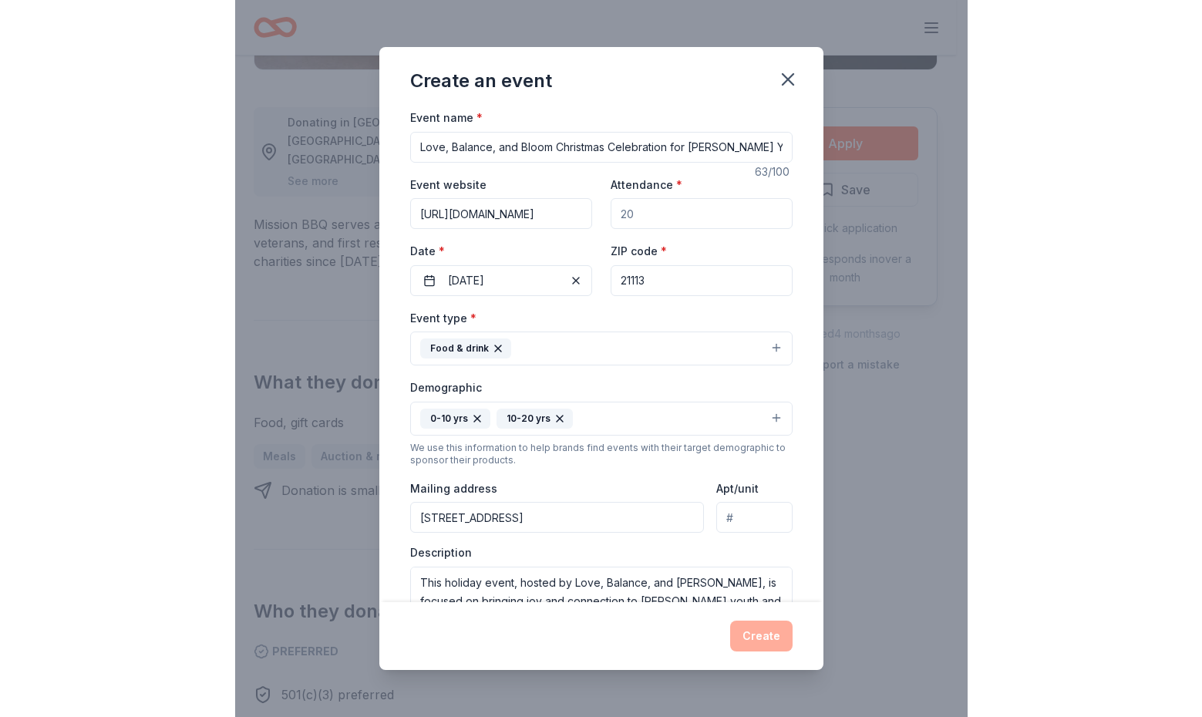
scroll to position [0, 0]
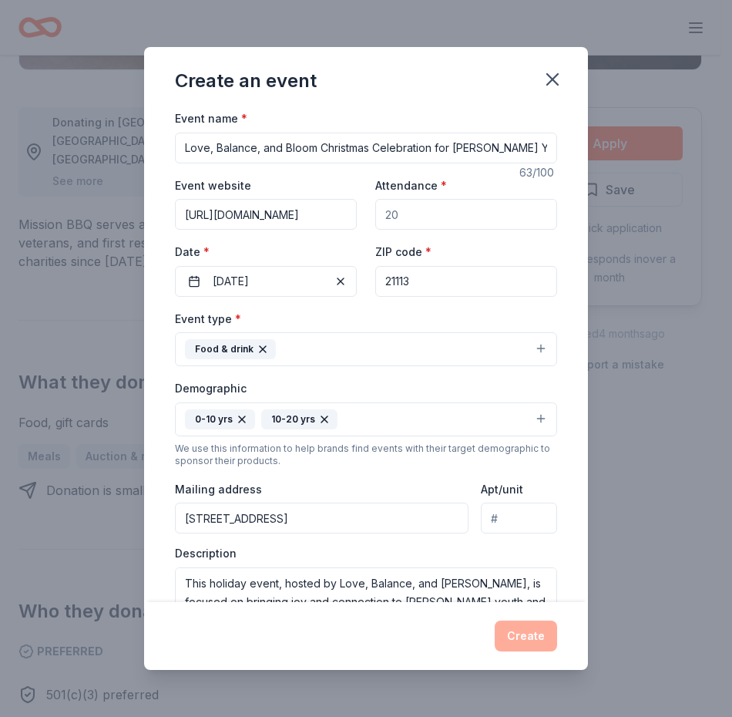
click at [456, 231] on div "Event website [URL][DOMAIN_NAME] Attendance * Date * [DATE] ZIP code * 21113" at bounding box center [366, 236] width 382 height 121
click at [449, 215] on input "Attendance *" at bounding box center [466, 214] width 182 height 31
type input "20"
click at [520, 629] on button "Create" at bounding box center [526, 636] width 62 height 31
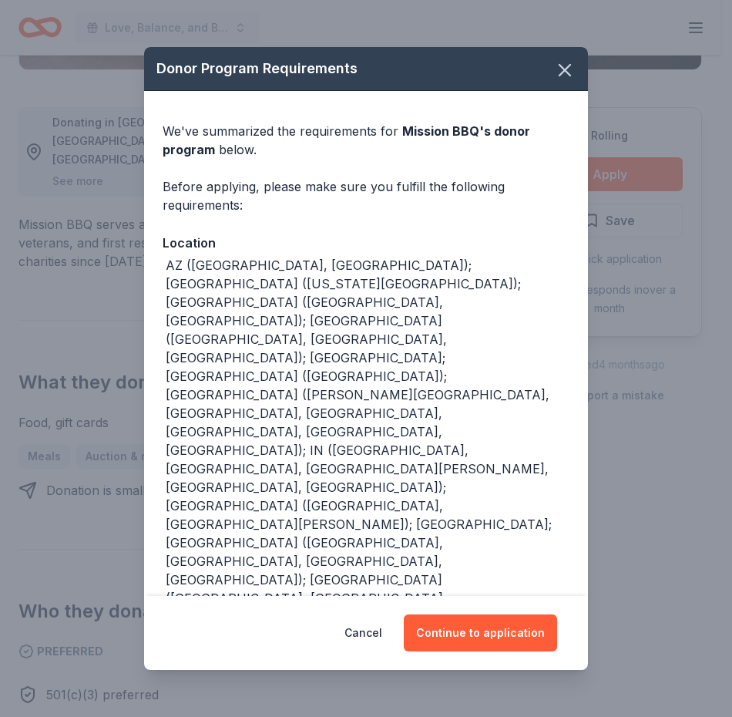
click at [520, 629] on button "Continue to application" at bounding box center [480, 632] width 153 height 37
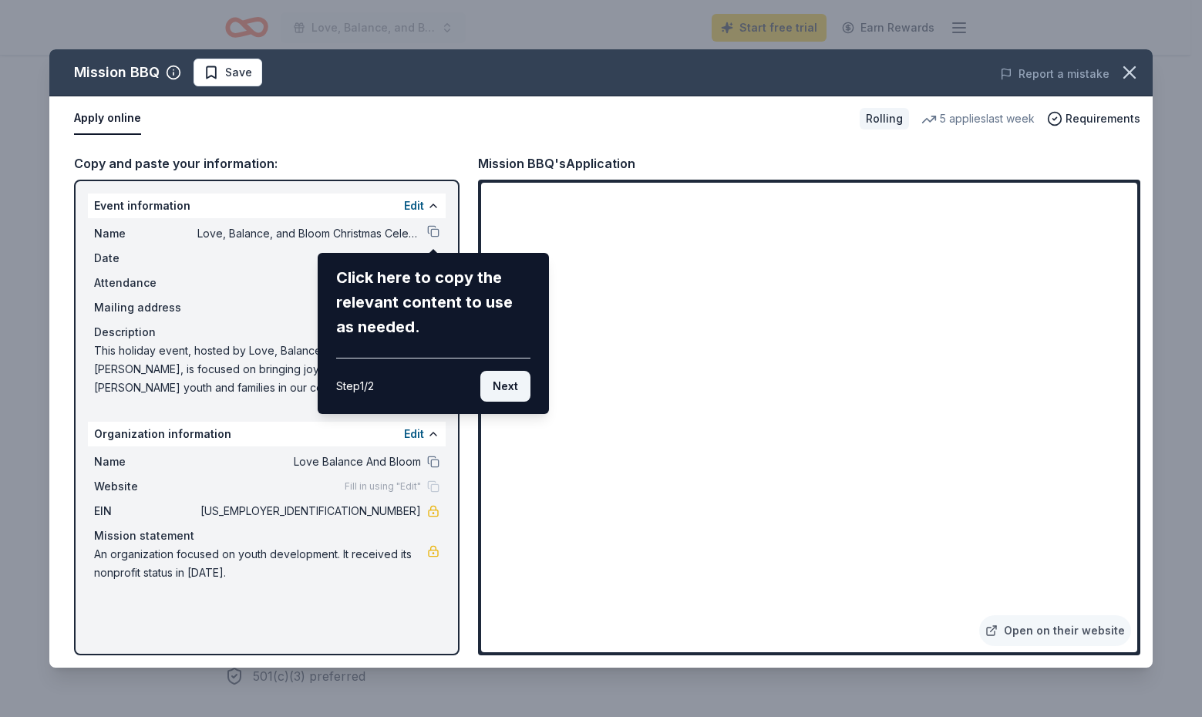
click at [512, 383] on button "Next" at bounding box center [505, 386] width 50 height 31
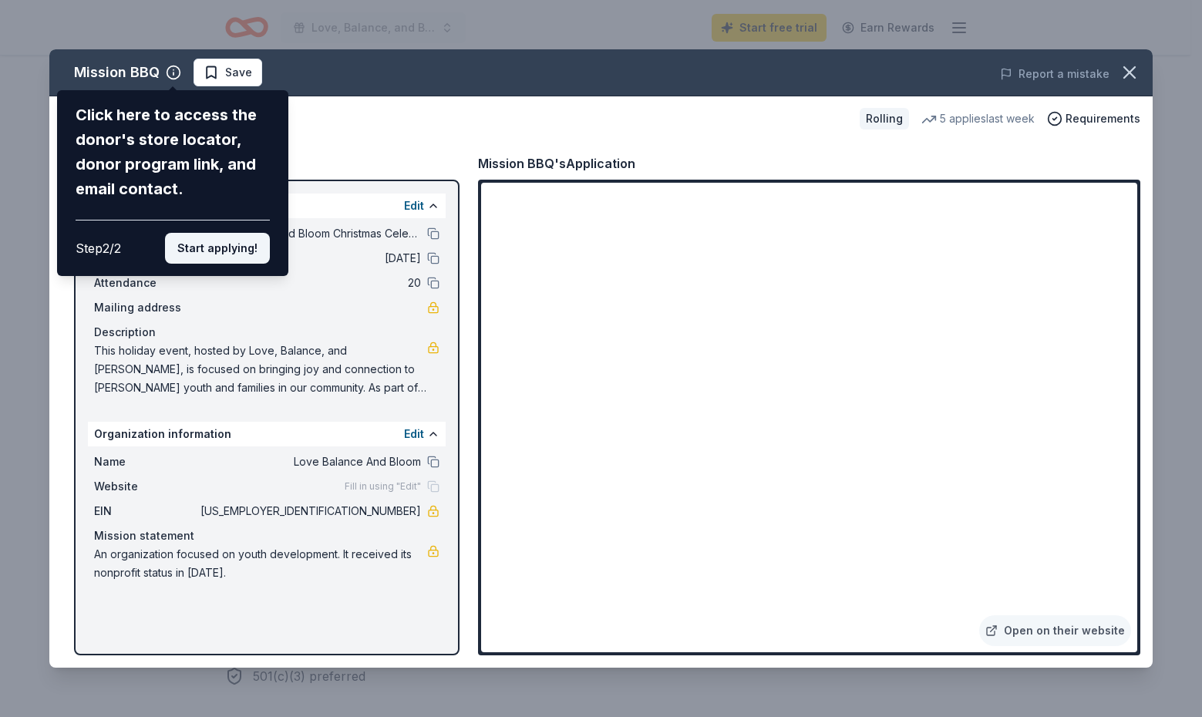
click at [228, 247] on button "Start applying!" at bounding box center [217, 248] width 105 height 31
